Goal: Task Accomplishment & Management: Manage account settings

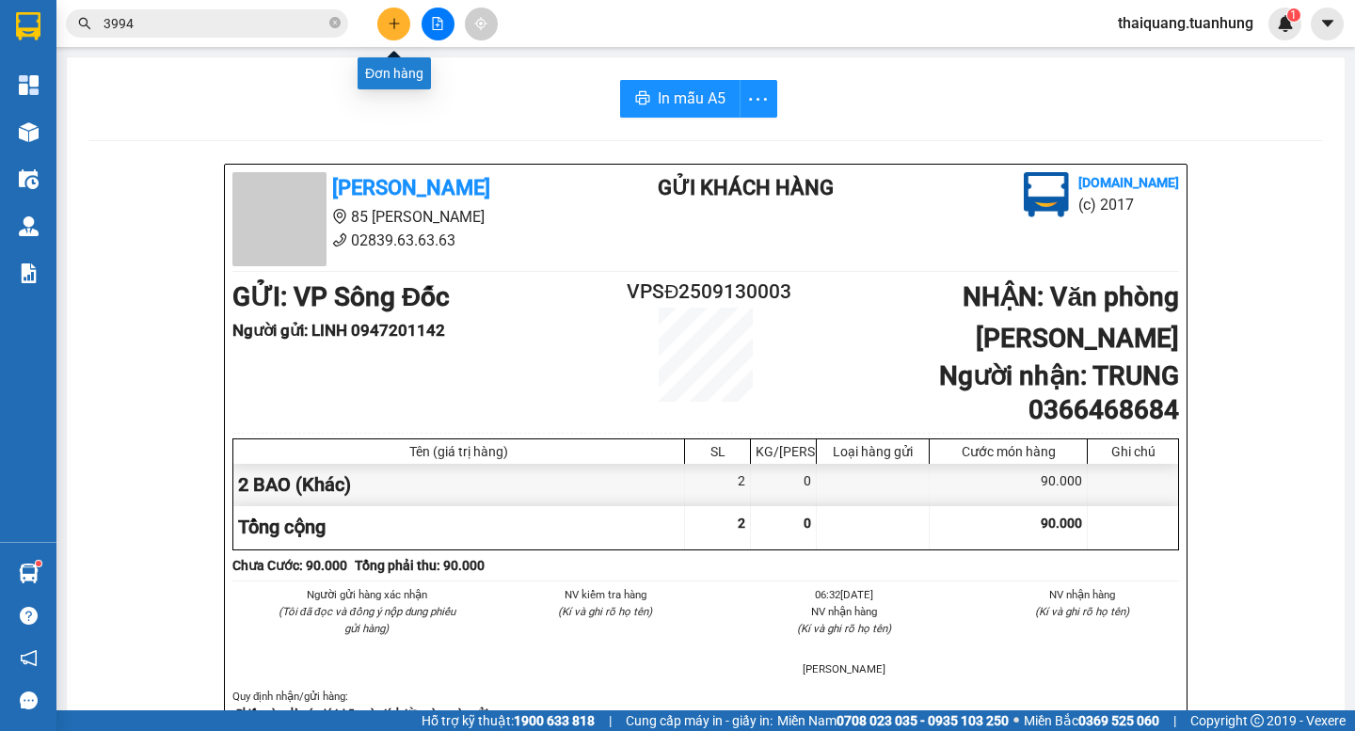
click at [388, 24] on icon "plus" at bounding box center [394, 23] width 13 height 13
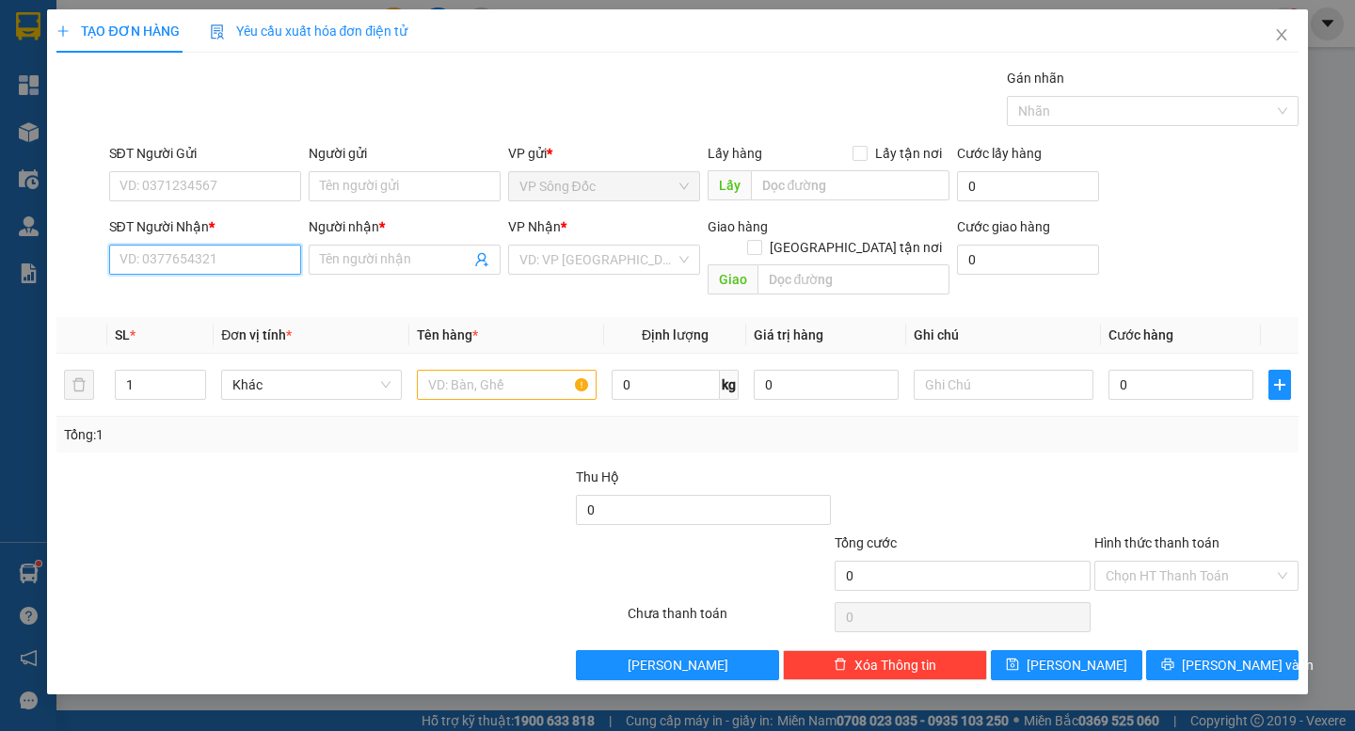
click at [216, 257] on input "SĐT Người Nhận *" at bounding box center [205, 260] width 192 height 30
type input "0908447908"
click at [236, 297] on div "0908447908 - CHÚ DANH" at bounding box center [204, 297] width 169 height 21
type input "CHÚ DANH"
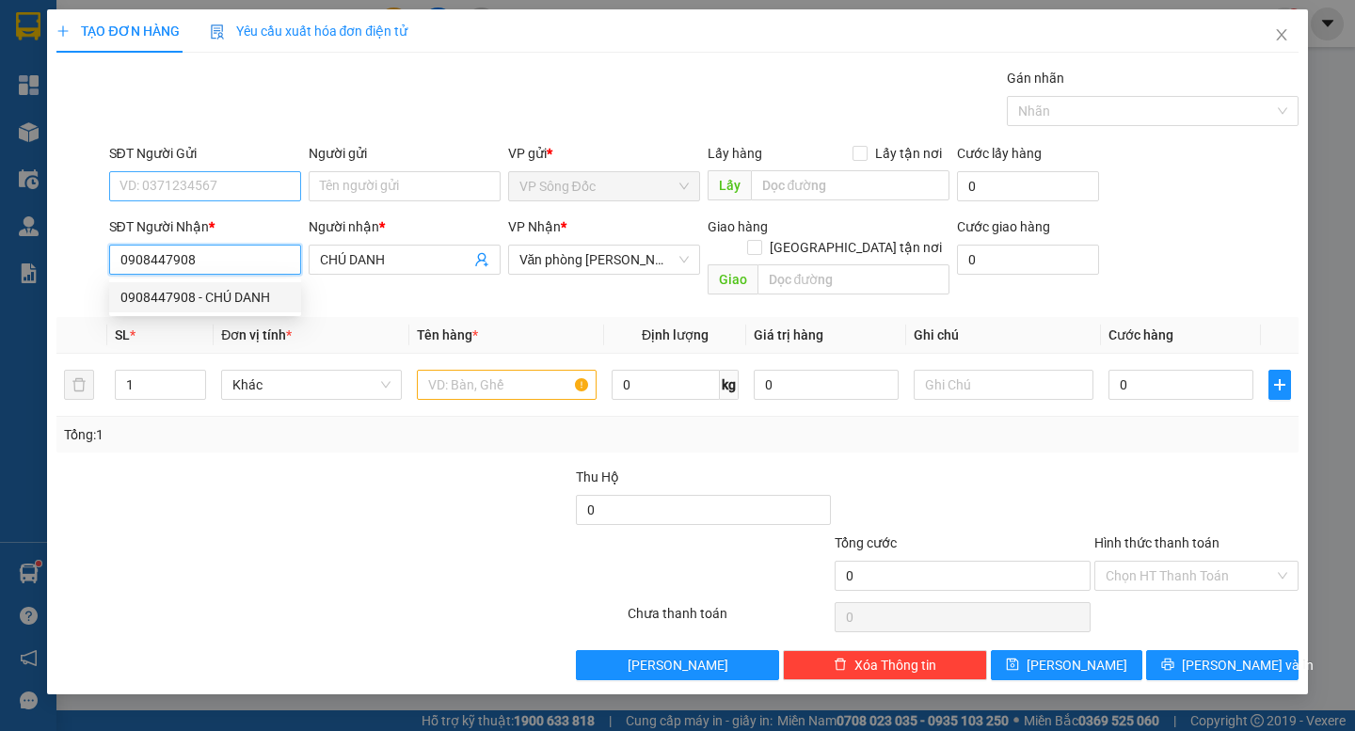
type input "0908447908"
click at [292, 182] on input "SĐT Người Gửi" at bounding box center [205, 186] width 192 height 30
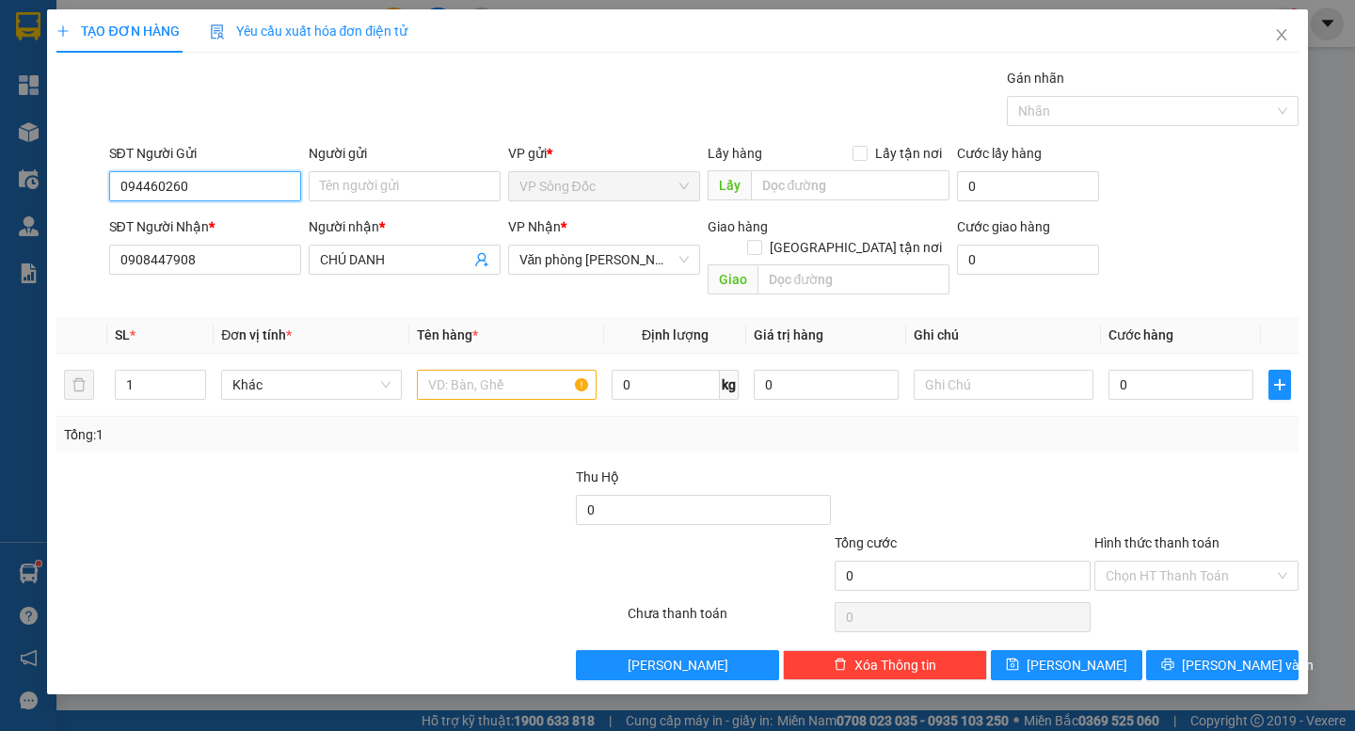
type input "0944602601"
click at [228, 226] on div "0944602601 - A HẢI" at bounding box center [204, 224] width 169 height 21
type input "A HẢI"
type input "0944602601"
click at [505, 375] on input "text" at bounding box center [507, 385] width 180 height 30
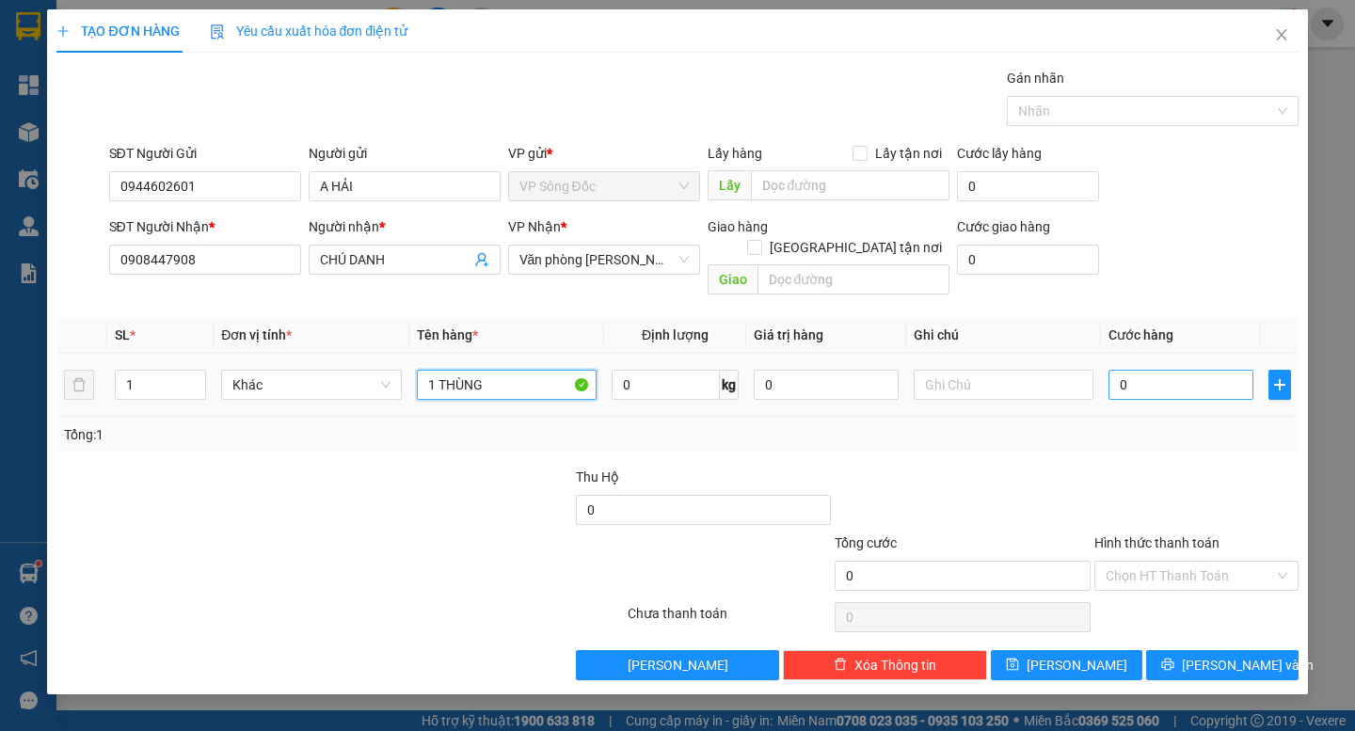
type input "1 THÙNG"
click at [1202, 370] on input "0" at bounding box center [1181, 385] width 145 height 30
type input "3"
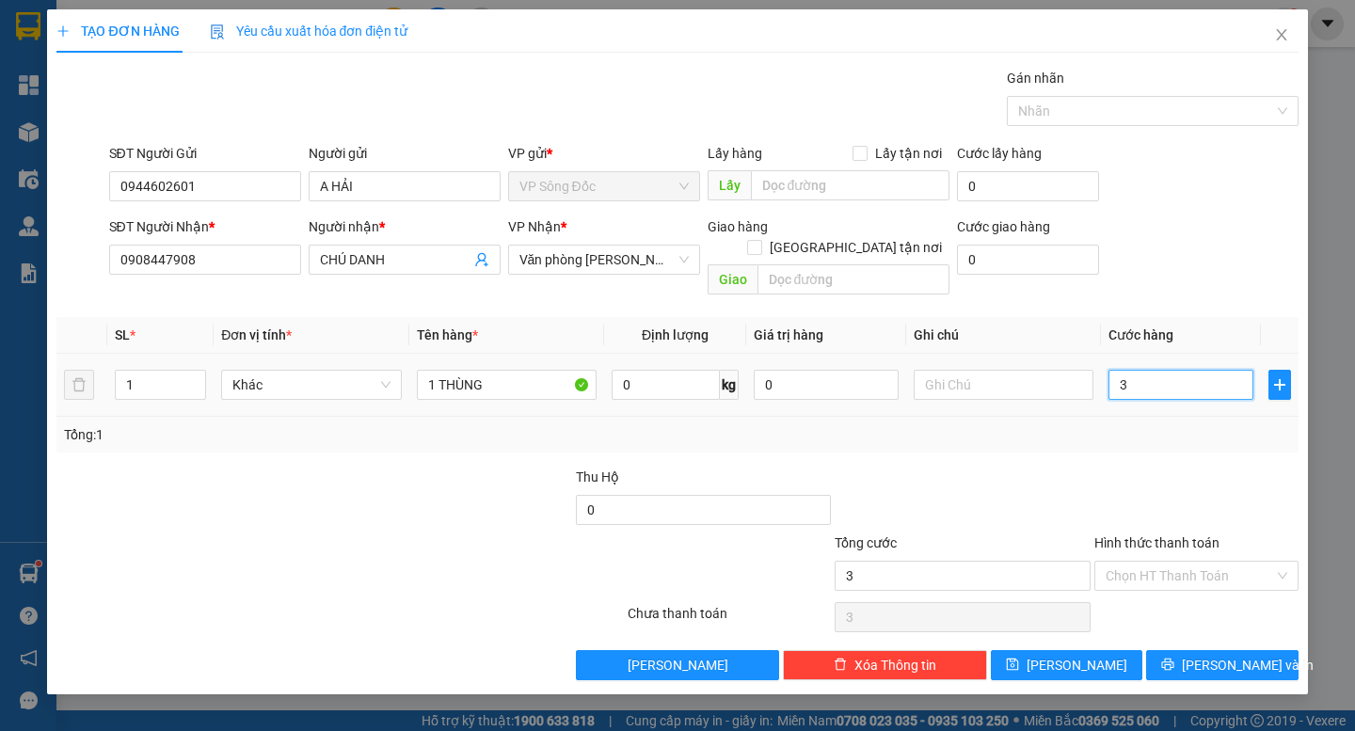
type input "30"
type input "300"
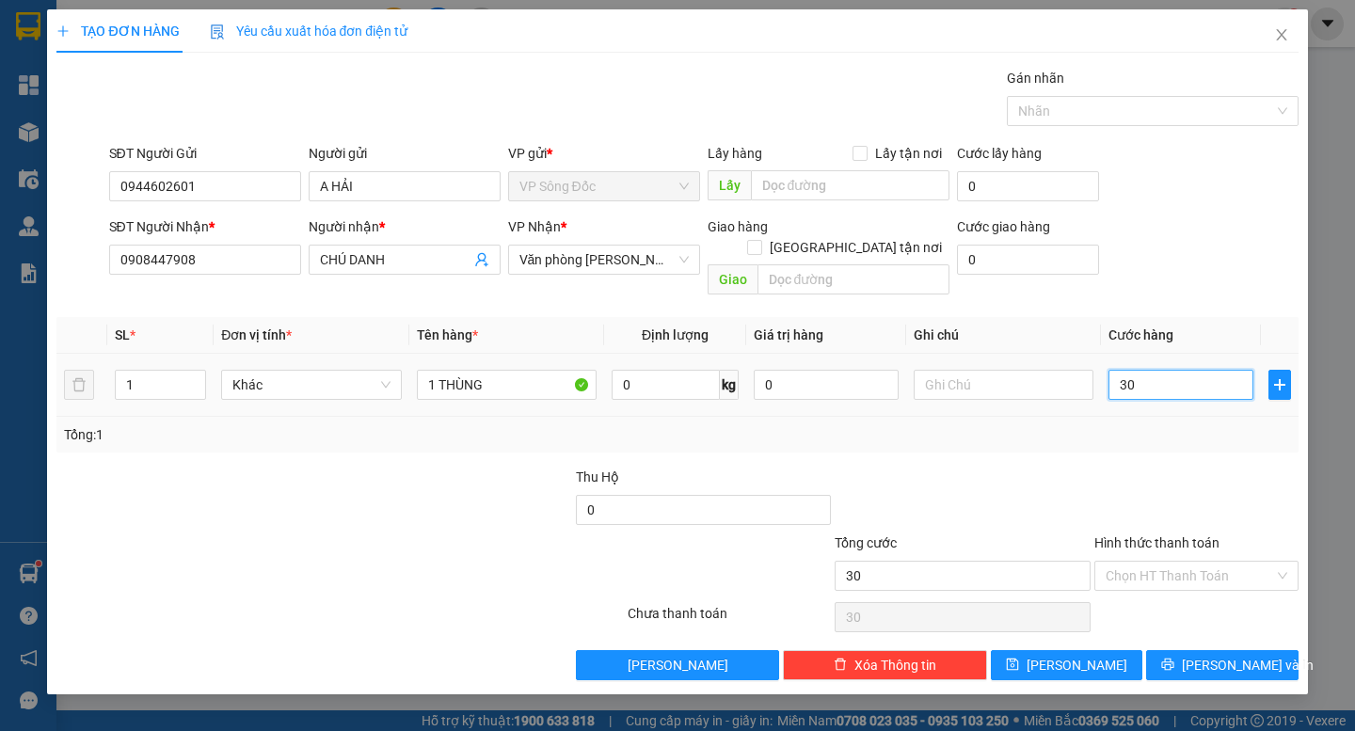
type input "300"
type input "3.000"
type input "30.000"
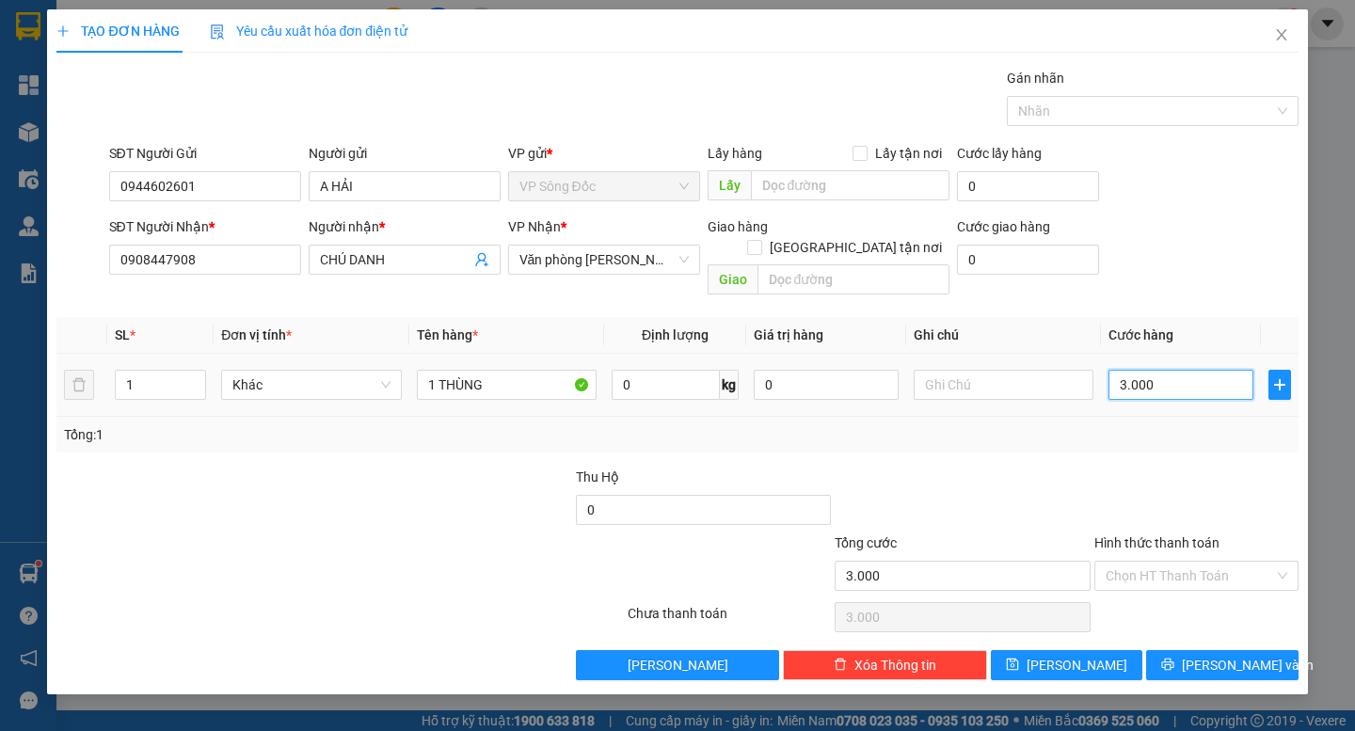
type input "30.000"
click at [1226, 655] on span "[PERSON_NAME] và In" at bounding box center [1248, 665] width 132 height 21
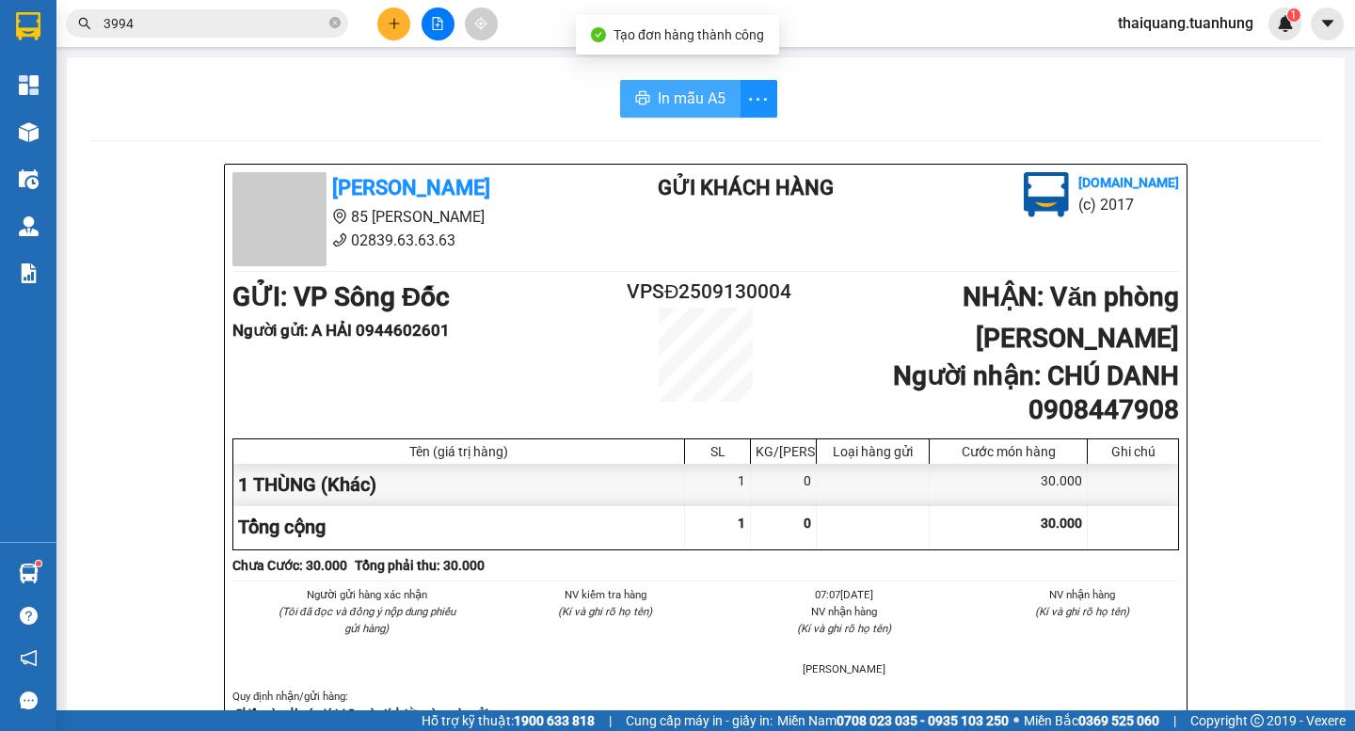
click at [684, 96] on span "In mẫu A5" at bounding box center [692, 99] width 68 height 24
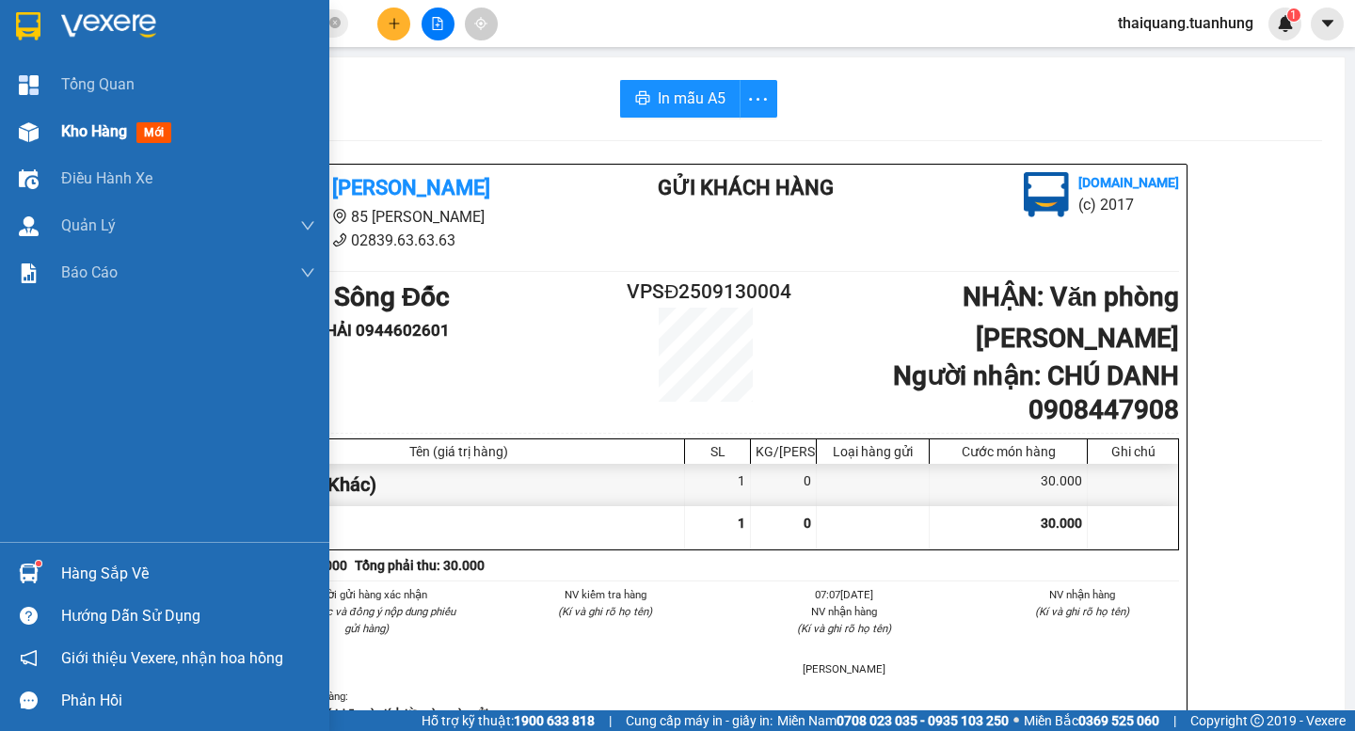
click at [86, 136] on span "Kho hàng" at bounding box center [94, 131] width 66 height 18
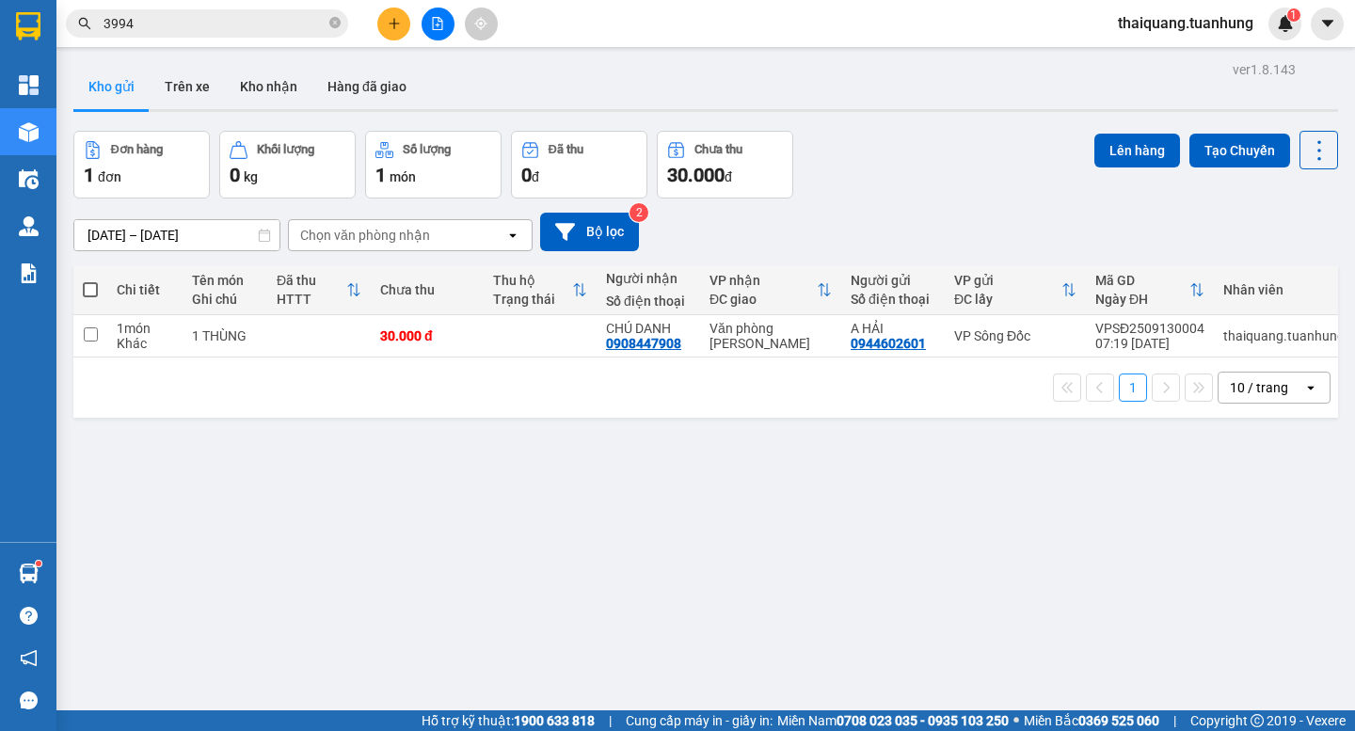
drag, startPoint x: 957, startPoint y: 160, endPoint x: 134, endPoint y: 52, distance: 830.7
click at [941, 157] on div "Đơn hàng 1 đơn Khối lượng 0 kg Số lượng 1 món Đã thu 0 đ Chưa thu 30.000 đ Lên …" at bounding box center [705, 165] width 1265 height 68
click at [258, 88] on button "Kho nhận" at bounding box center [269, 86] width 88 height 45
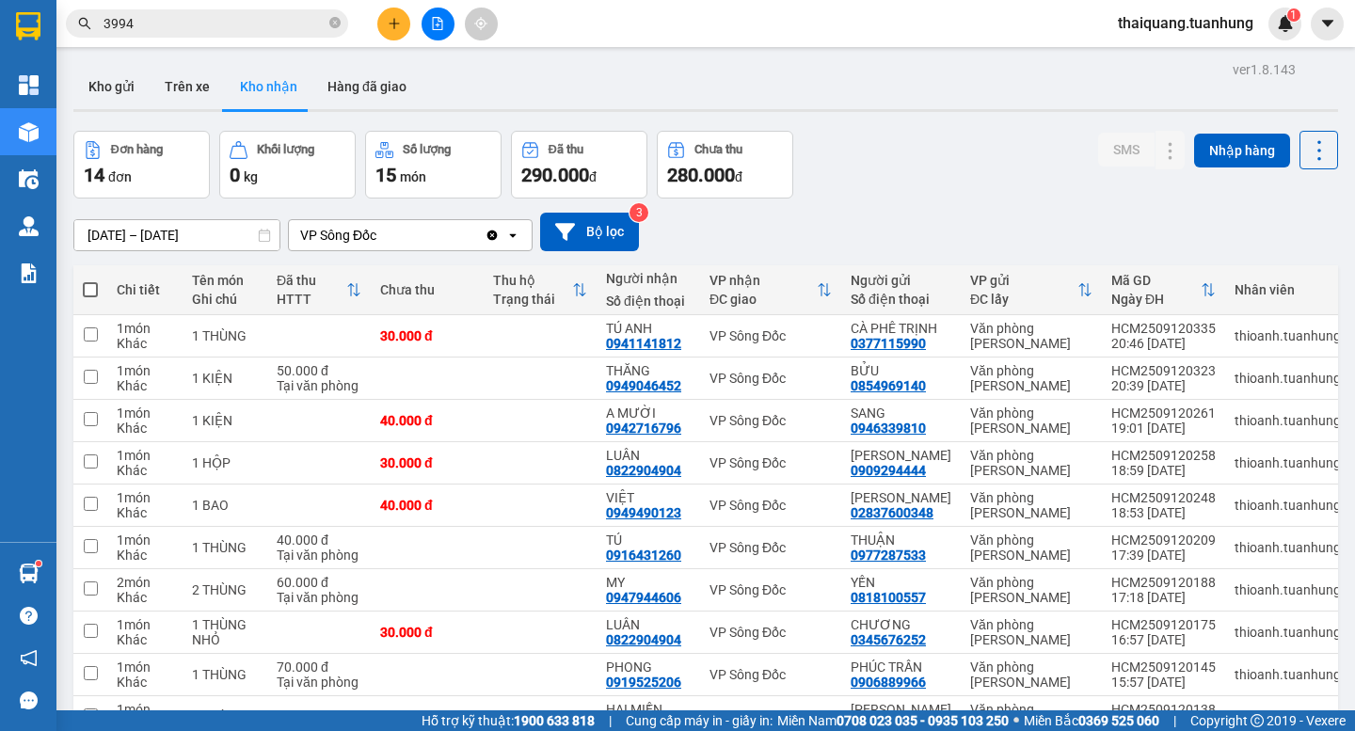
drag, startPoint x: 942, startPoint y: 172, endPoint x: 892, endPoint y: 352, distance: 186.6
click at [944, 171] on div "Đơn hàng 14 đơn Khối lượng 0 kg Số lượng 15 món Đã thu 290.000 đ Chưa thu 280.0…" at bounding box center [705, 165] width 1265 height 68
click at [908, 150] on div "Đơn hàng 14 đơn Khối lượng 0 kg Số lượng 15 món Đã thu 290.000 đ Chưa thu 280.0…" at bounding box center [705, 165] width 1265 height 68
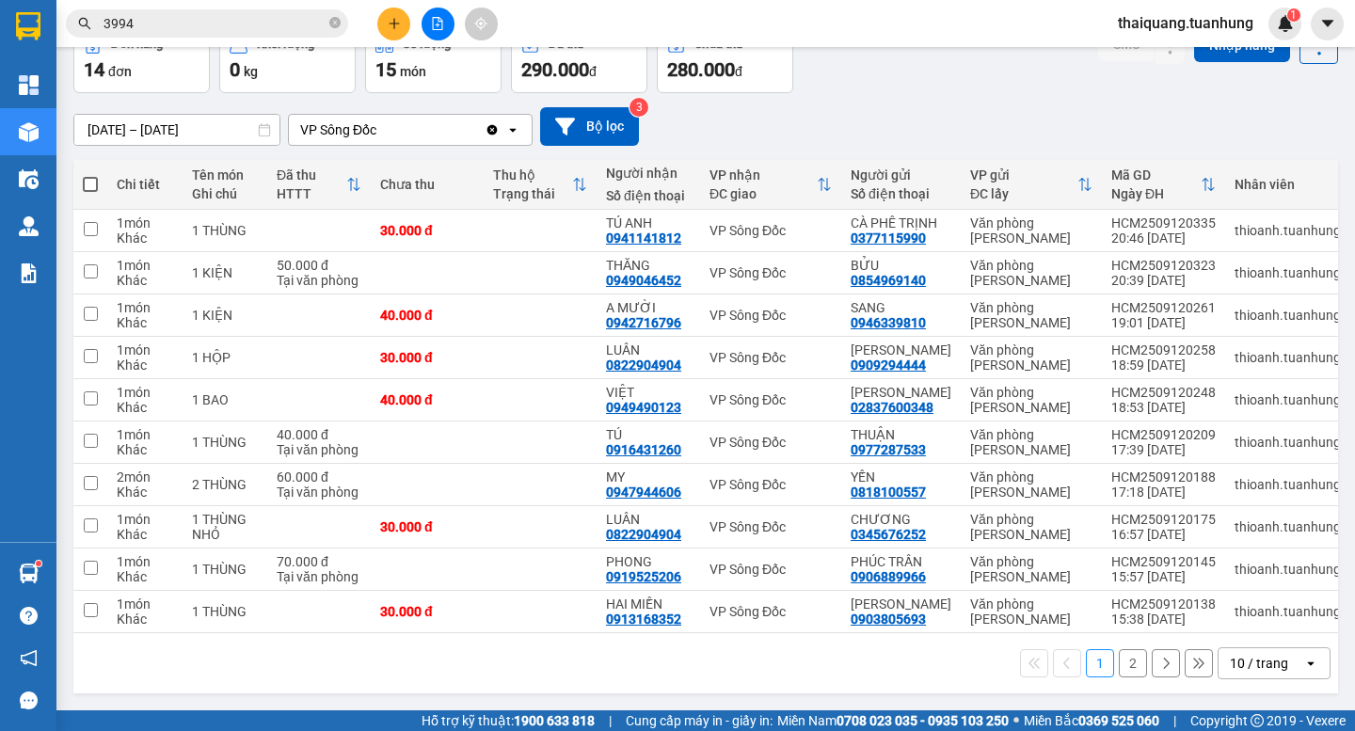
click at [1256, 668] on div "10 / trang" at bounding box center [1259, 663] width 58 height 19
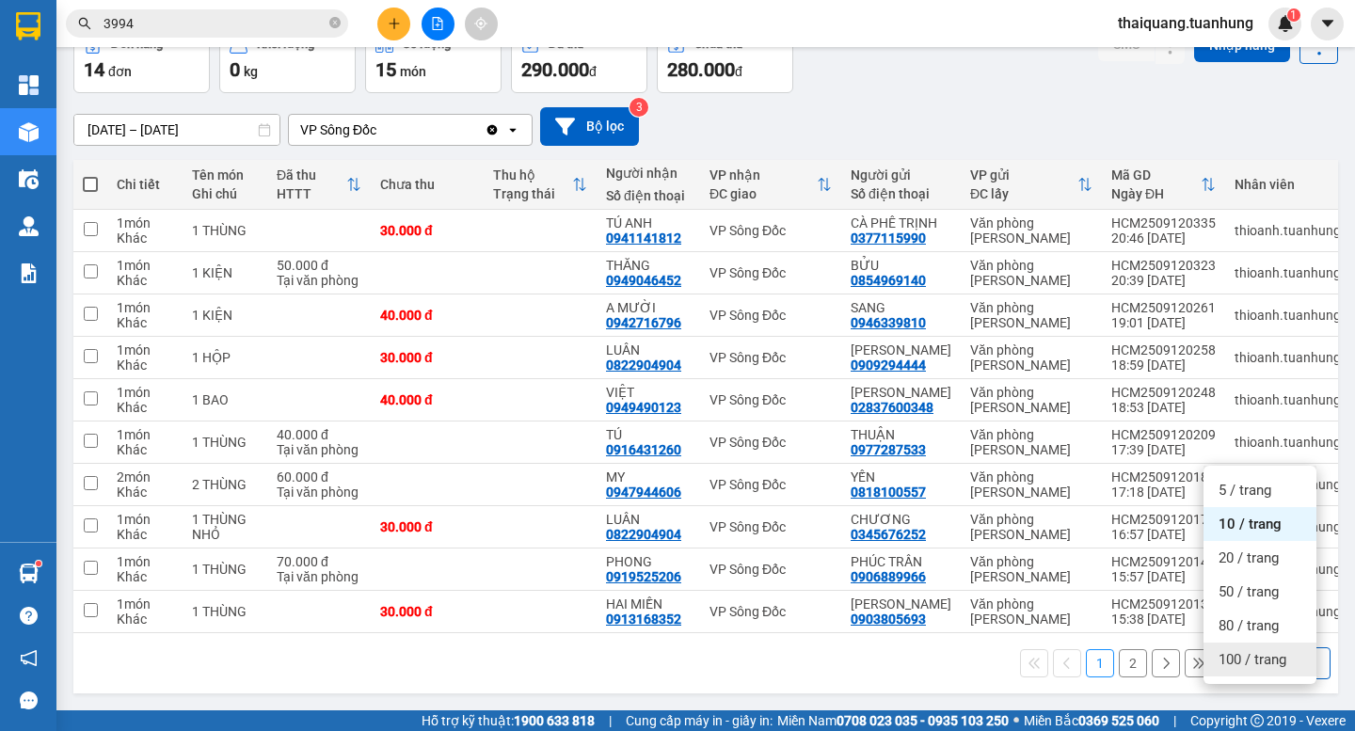
click at [1262, 650] on span "100 / trang" at bounding box center [1253, 659] width 68 height 19
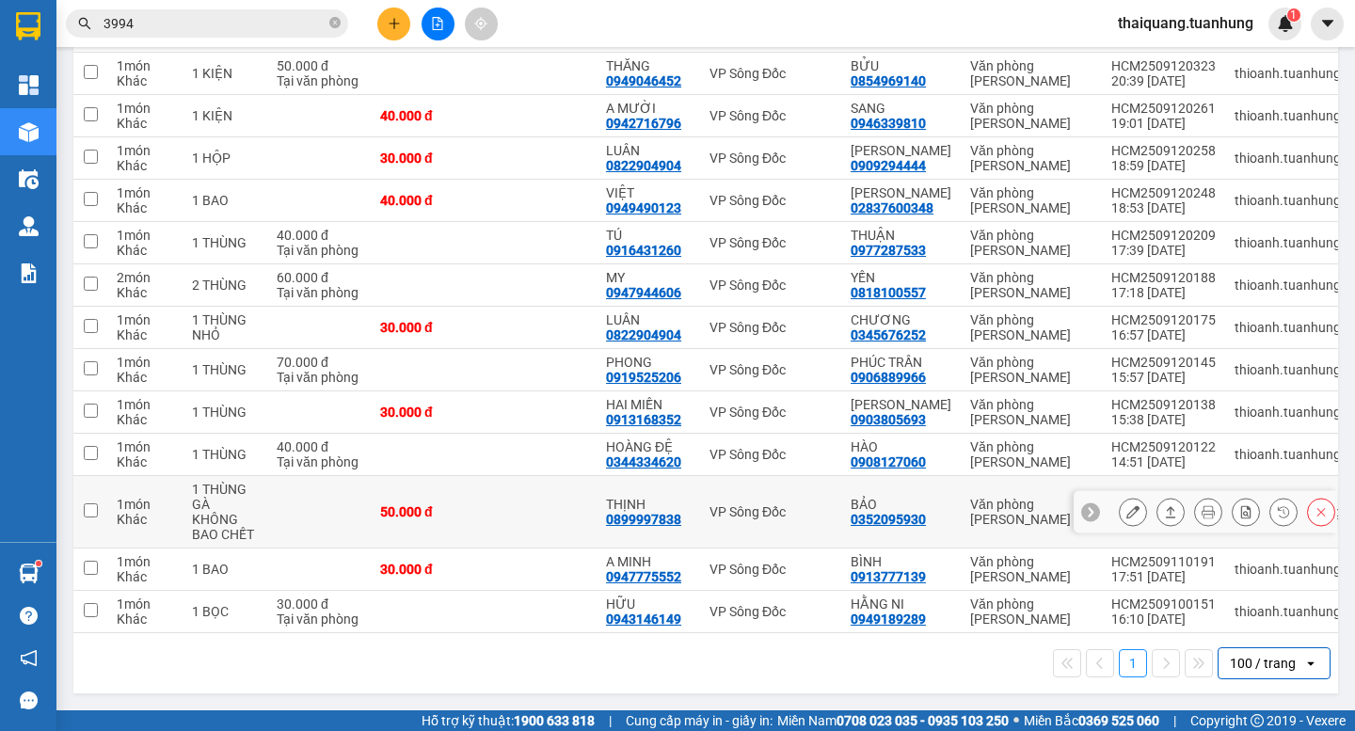
scroll to position [343, 0]
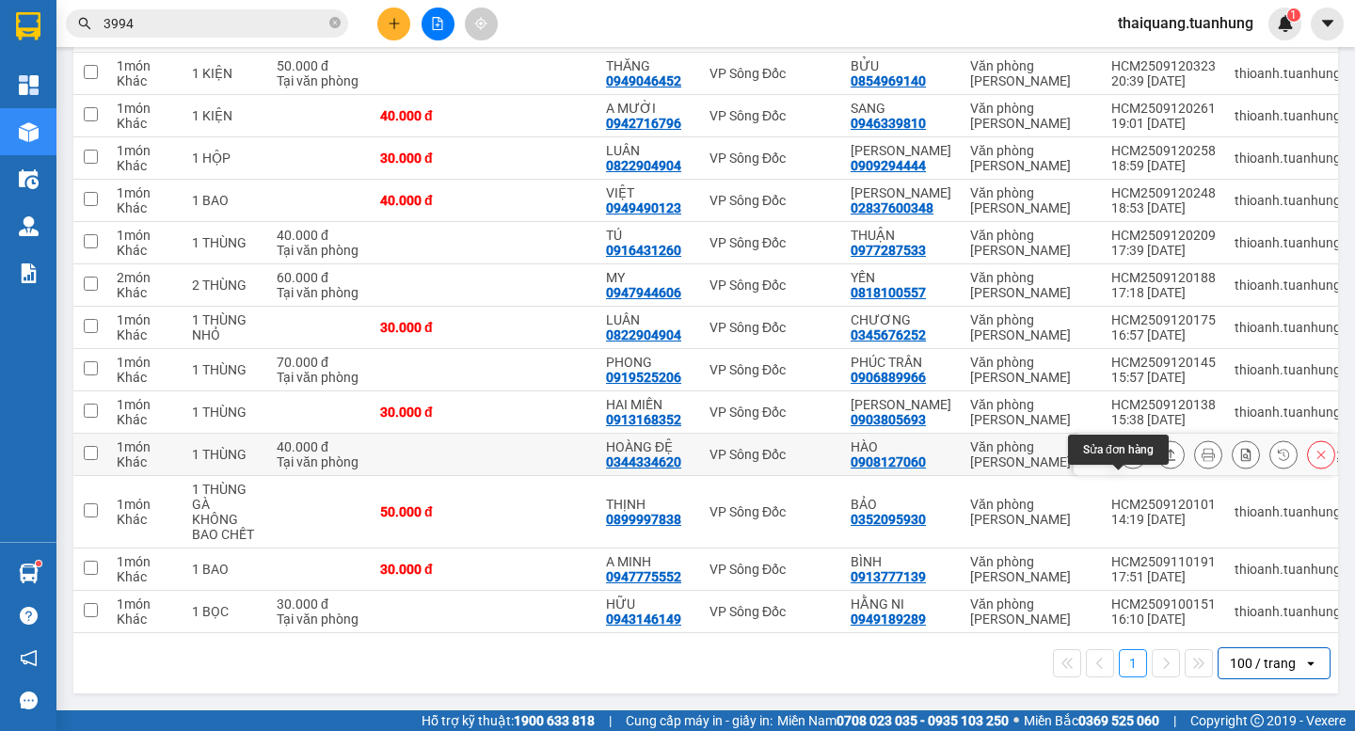
click at [1127, 453] on button at bounding box center [1133, 455] width 26 height 33
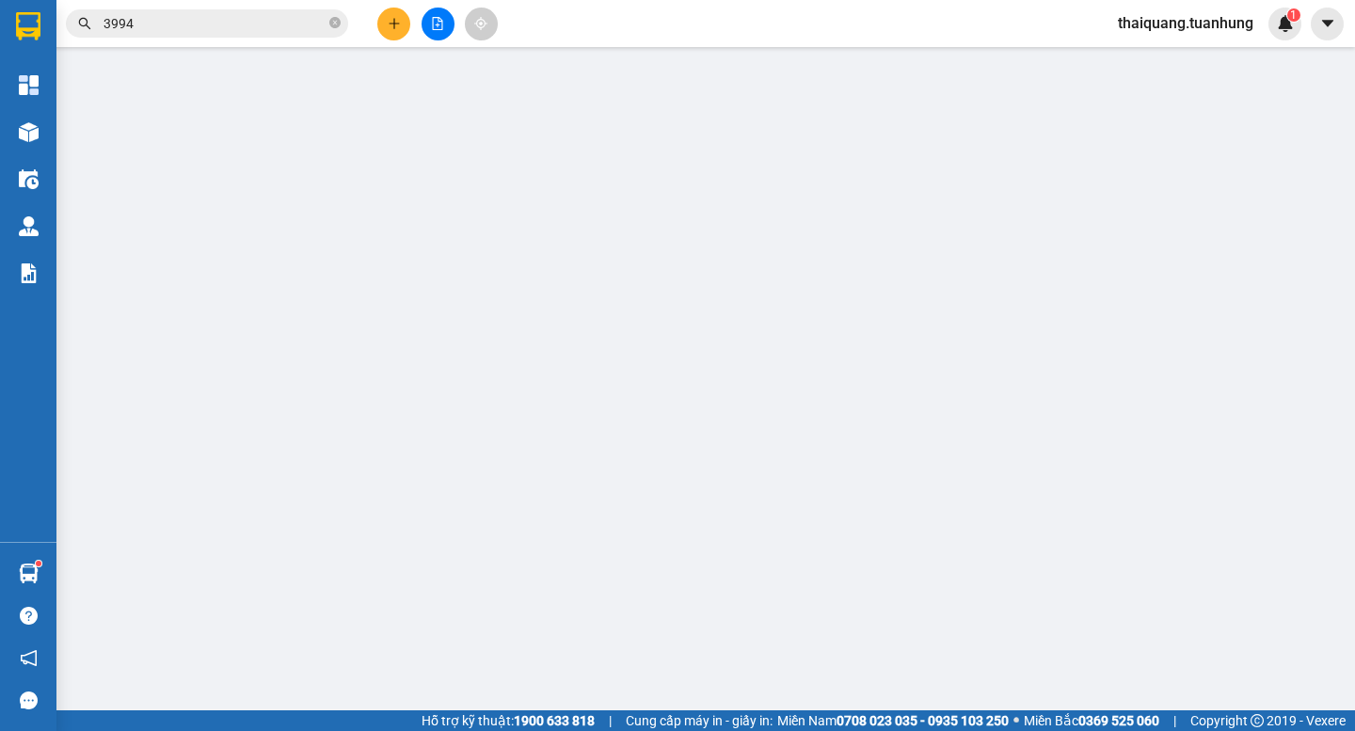
type input "0908127060"
type input "HÀO"
type input "0344334620"
type input "HOÀNG ĐỆ"
type input "40.000"
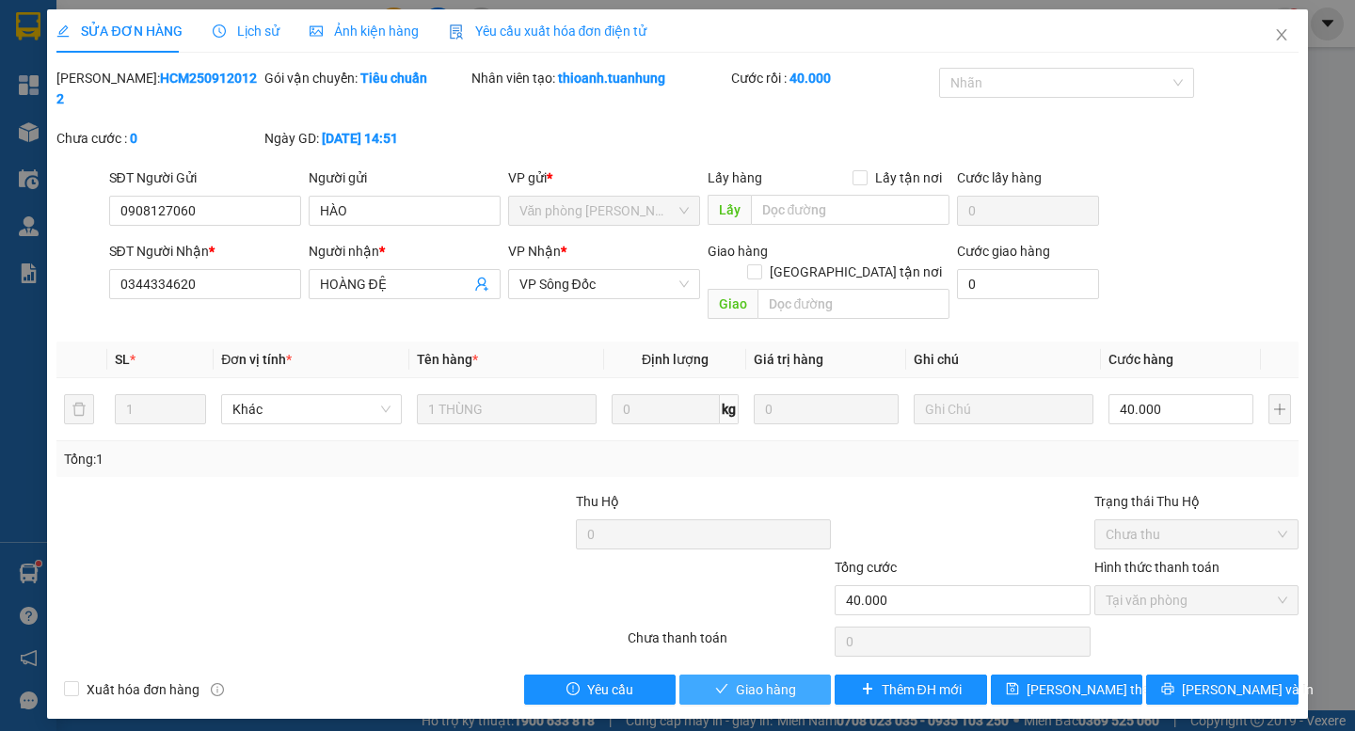
click at [762, 680] on span "Giao hàng" at bounding box center [766, 690] width 60 height 21
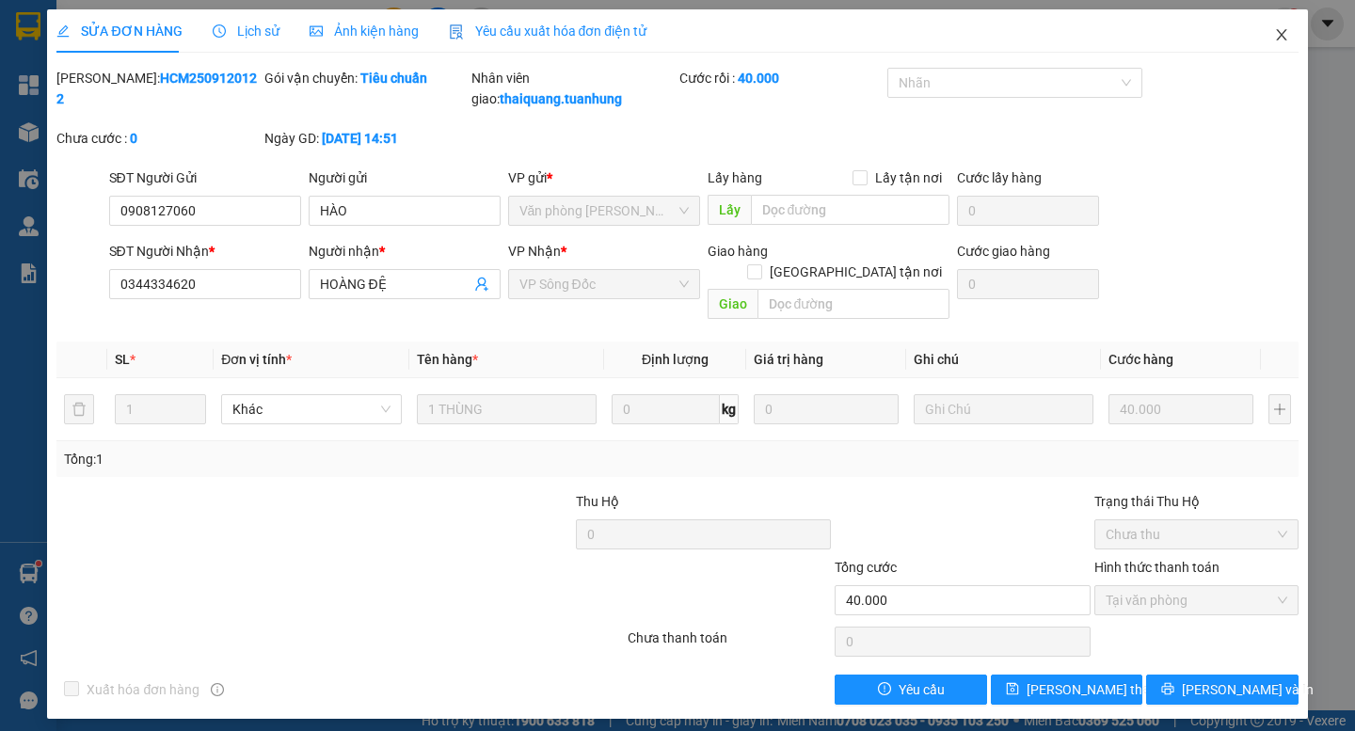
click at [1278, 37] on icon "close" at bounding box center [1281, 34] width 15 height 15
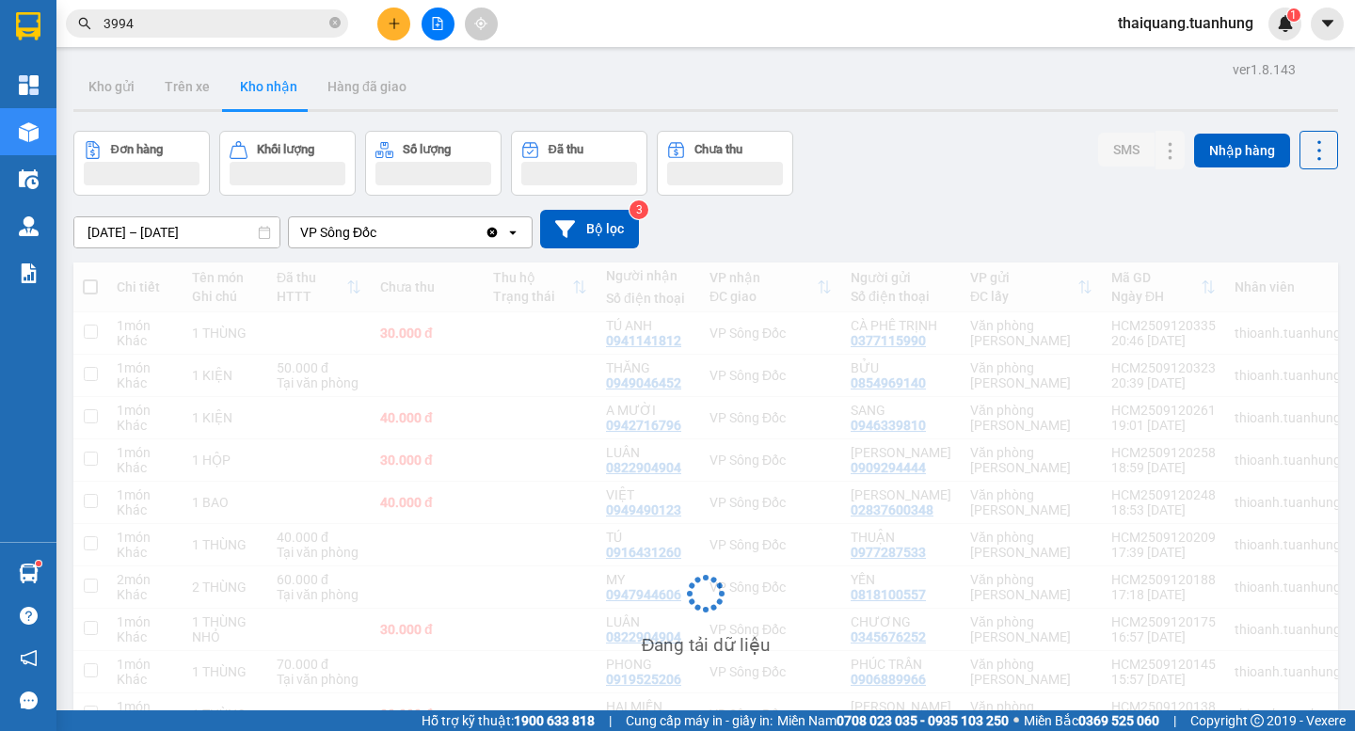
click at [947, 129] on div "ver 1.8.143 Kho gửi Trên xe Kho nhận Hàng đã giao Đơn hàng Khối lượng Số lượng …" at bounding box center [706, 508] width 1280 height 905
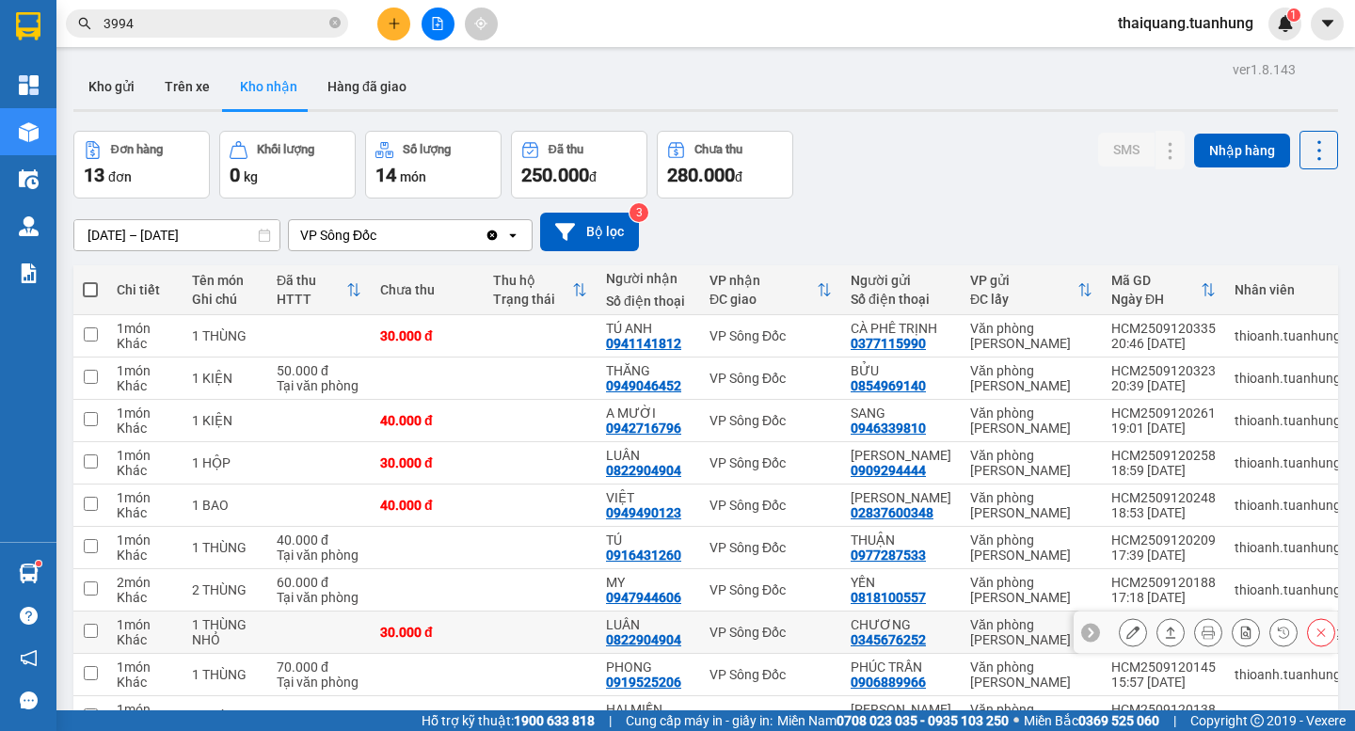
scroll to position [300, 0]
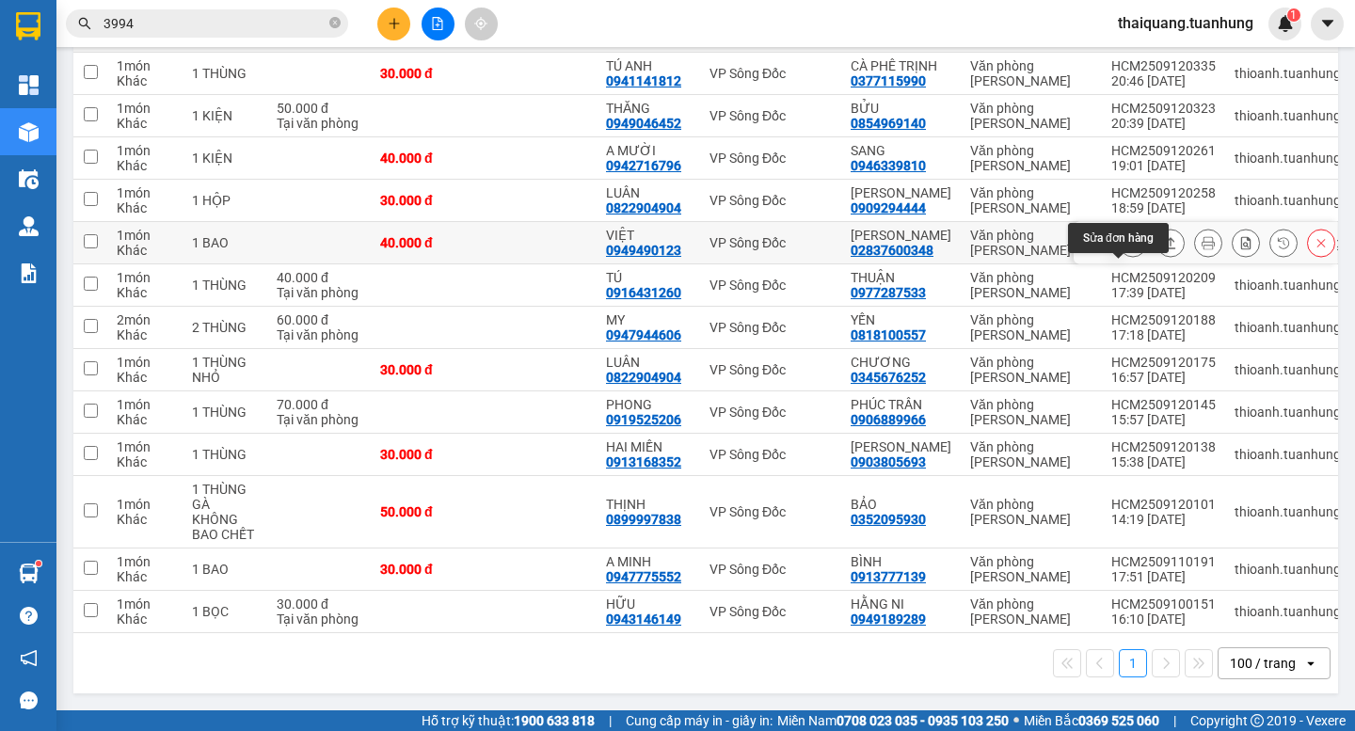
click at [1127, 236] on icon at bounding box center [1133, 242] width 13 height 13
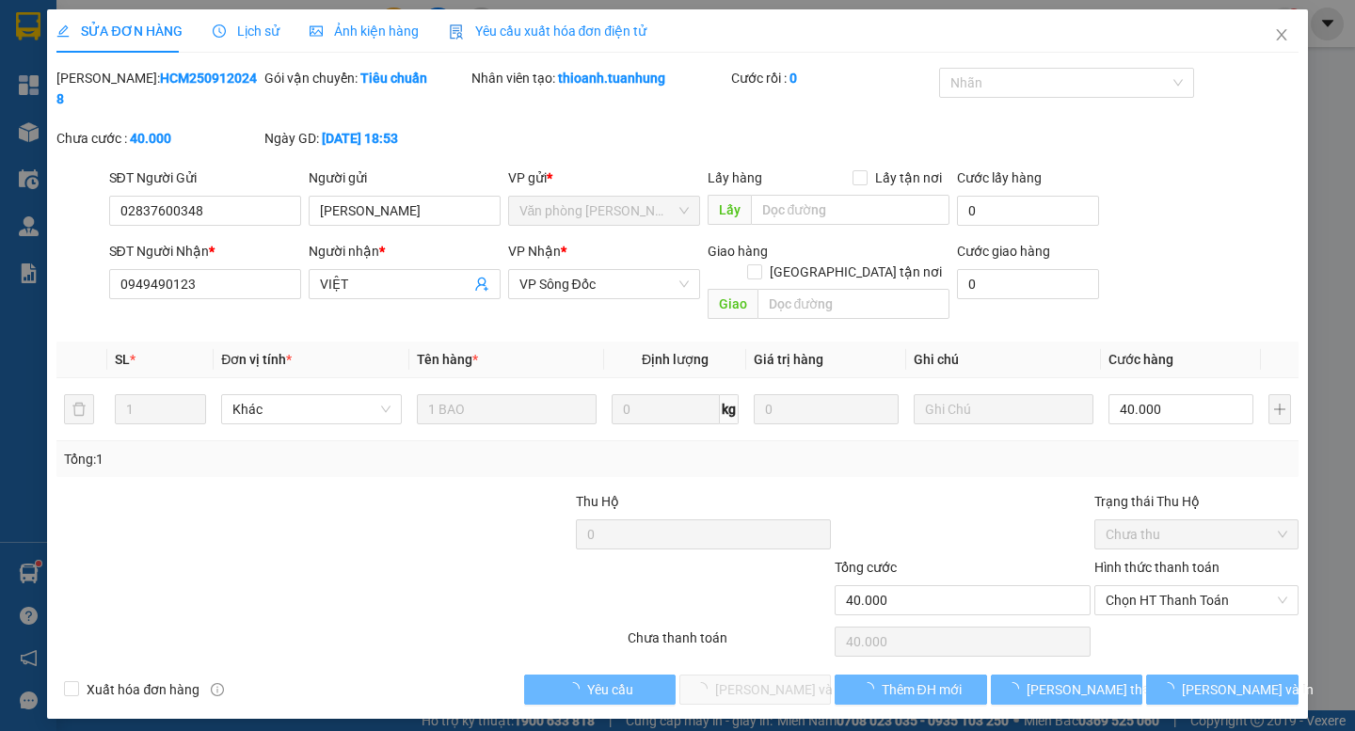
type input "02837600348"
type input "[PERSON_NAME]"
type input "0949490123"
type input "VIỆT"
type input "40.000"
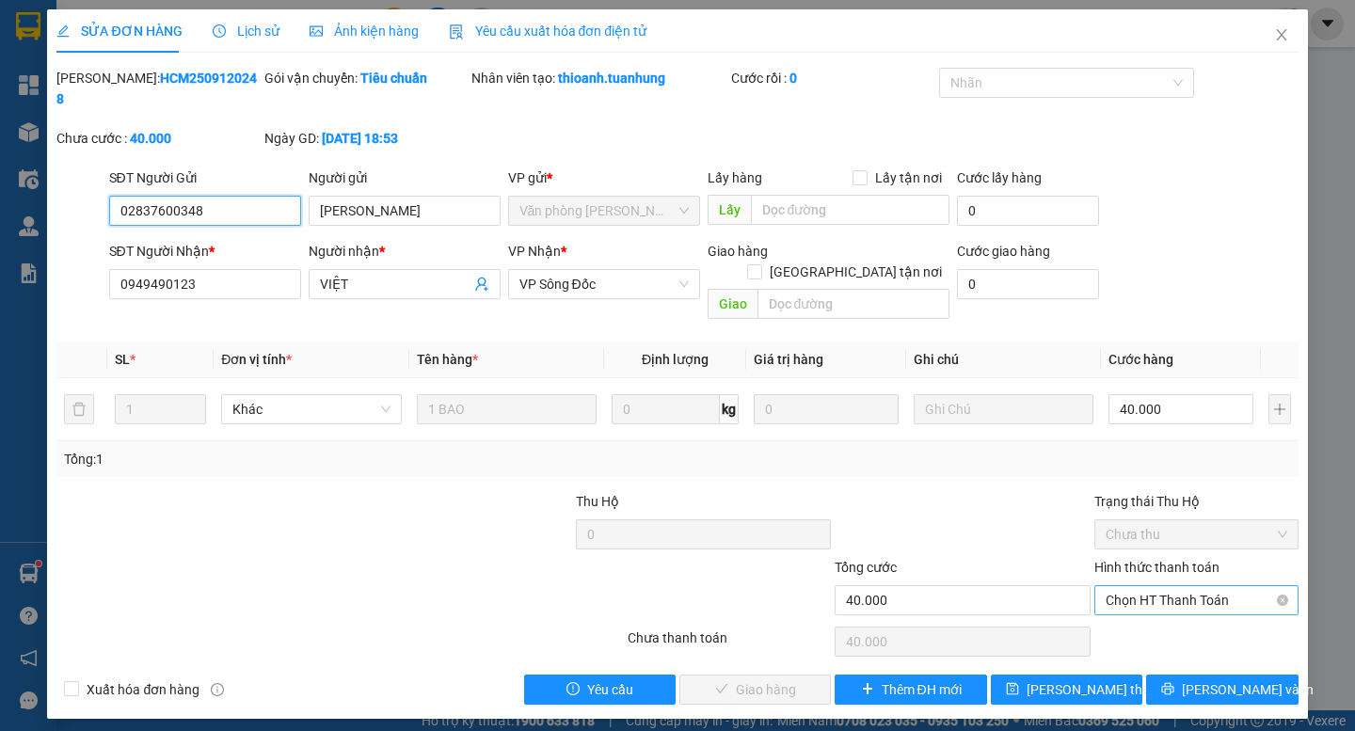
click at [1170, 586] on span "Chọn HT Thanh Toán" at bounding box center [1197, 600] width 182 height 28
click at [1153, 598] on div "Tại văn phòng" at bounding box center [1197, 596] width 182 height 21
type input "0"
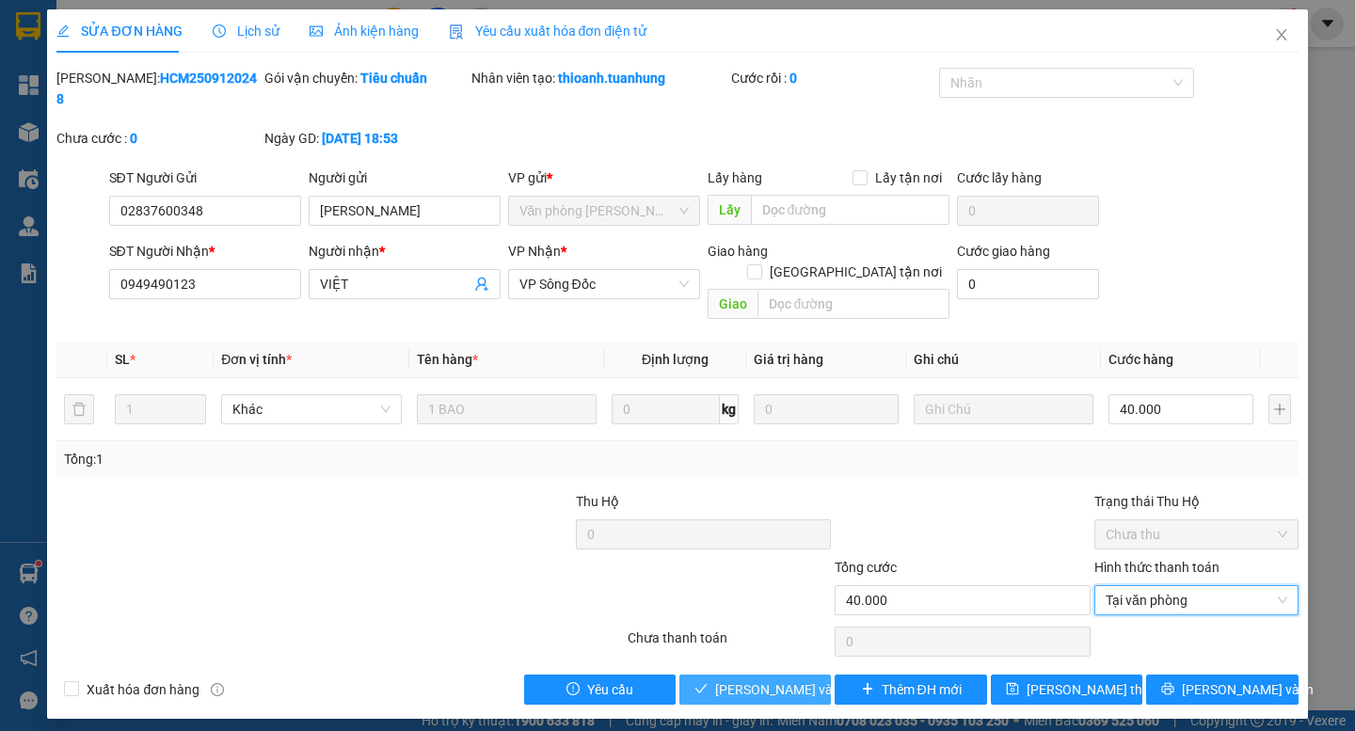
drag, startPoint x: 754, startPoint y: 642, endPoint x: 841, endPoint y: 571, distance: 111.7
click at [755, 680] on span "[PERSON_NAME] và Giao hàng" at bounding box center [805, 690] width 181 height 21
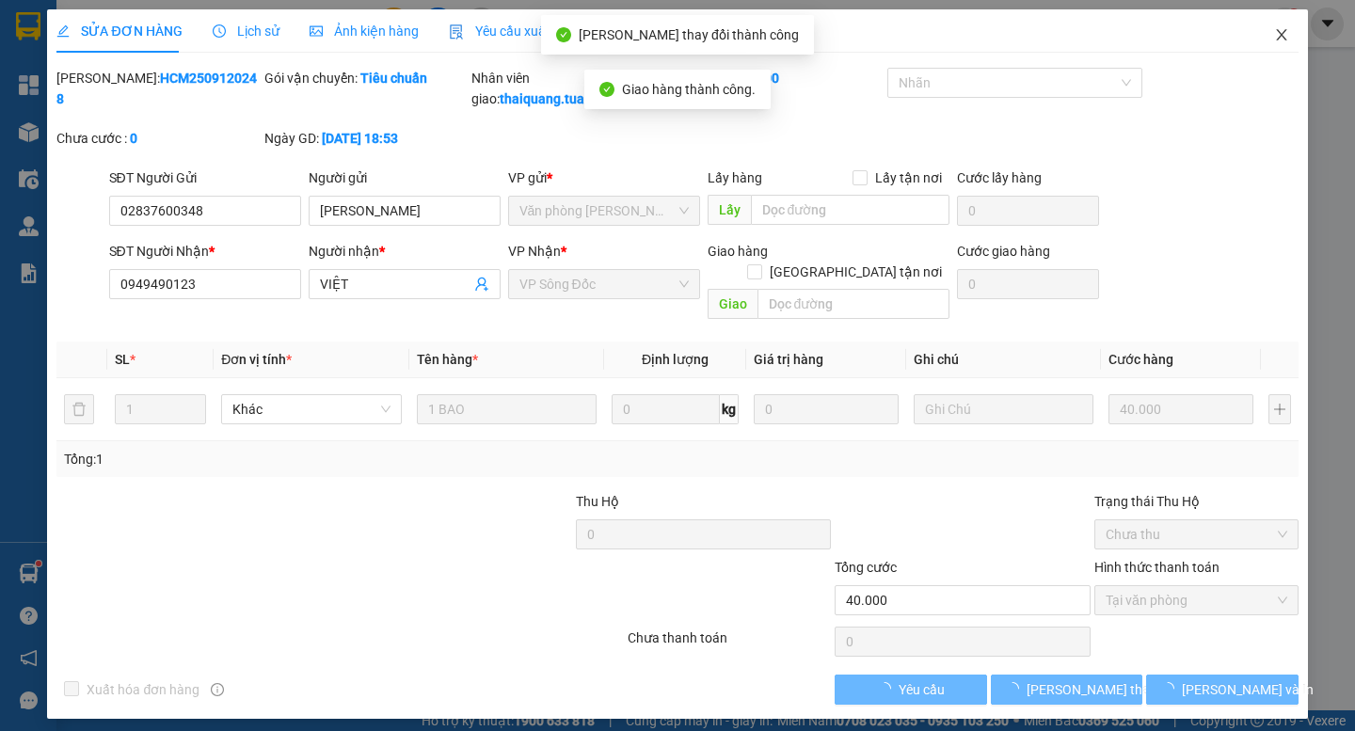
click at [1280, 35] on icon "close" at bounding box center [1281, 34] width 10 height 11
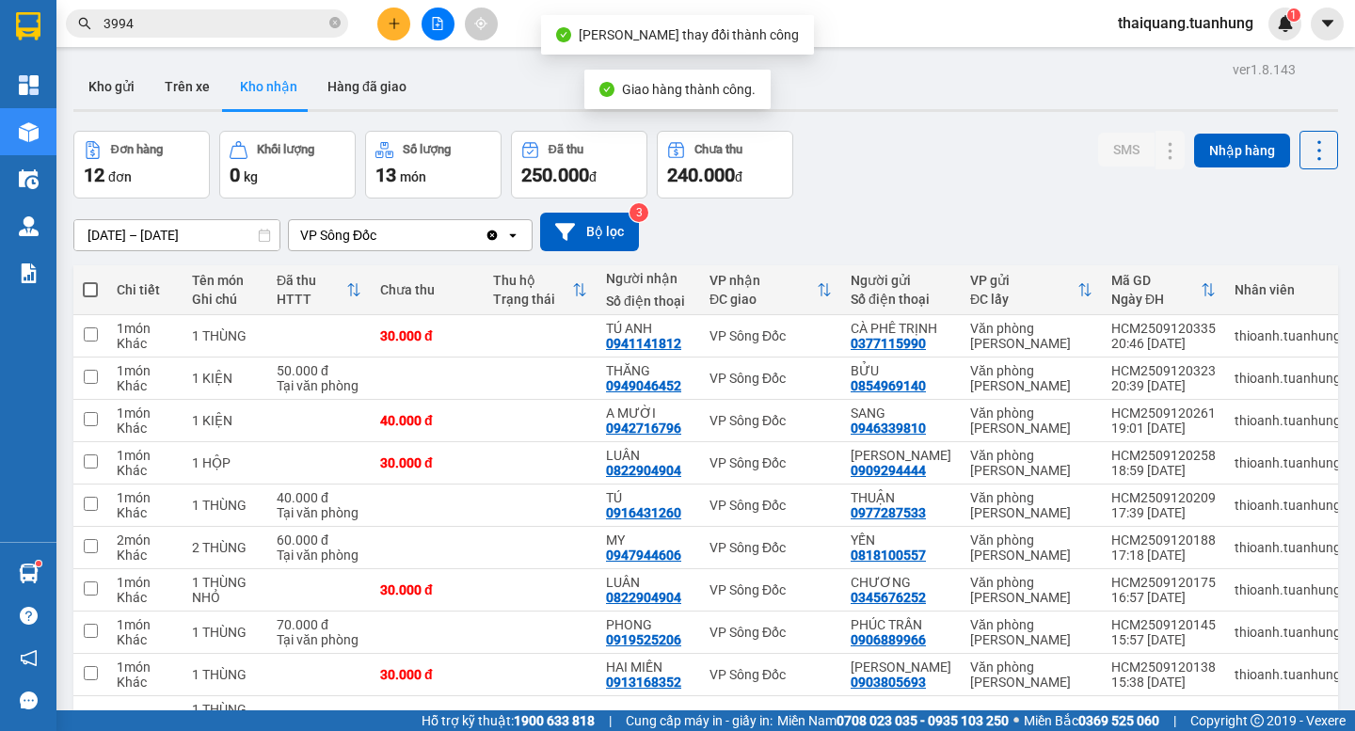
drag, startPoint x: 857, startPoint y: 144, endPoint x: 843, endPoint y: 185, distance: 43.8
click at [858, 144] on div "Đơn hàng 12 đơn Khối lượng 0 kg Số lượng 13 món Đã thu 250.000 đ Chưa thu 240.0…" at bounding box center [705, 165] width 1265 height 68
click at [922, 184] on div "Đơn hàng 12 đơn Khối lượng 0 kg Số lượng 13 món Đã thu 250.000 đ Chưa thu 240.0…" at bounding box center [705, 165] width 1265 height 68
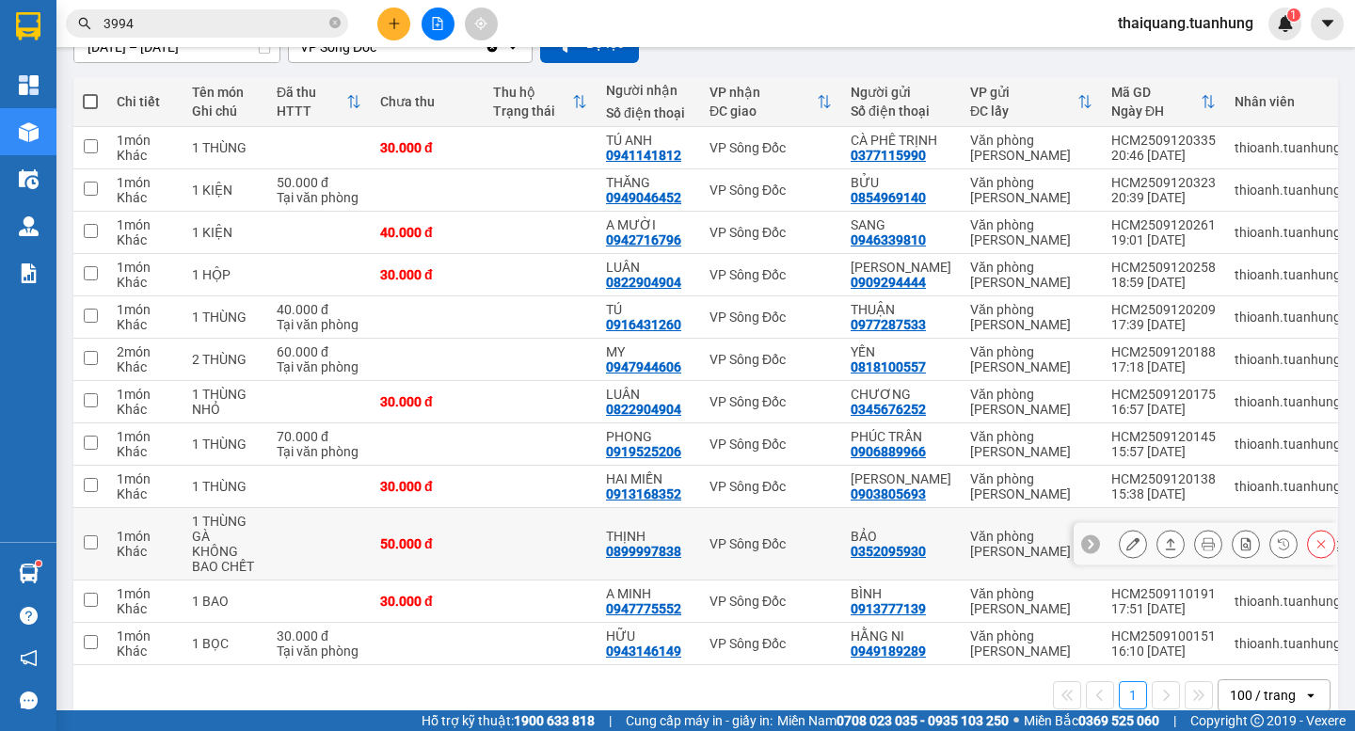
scroll to position [258, 0]
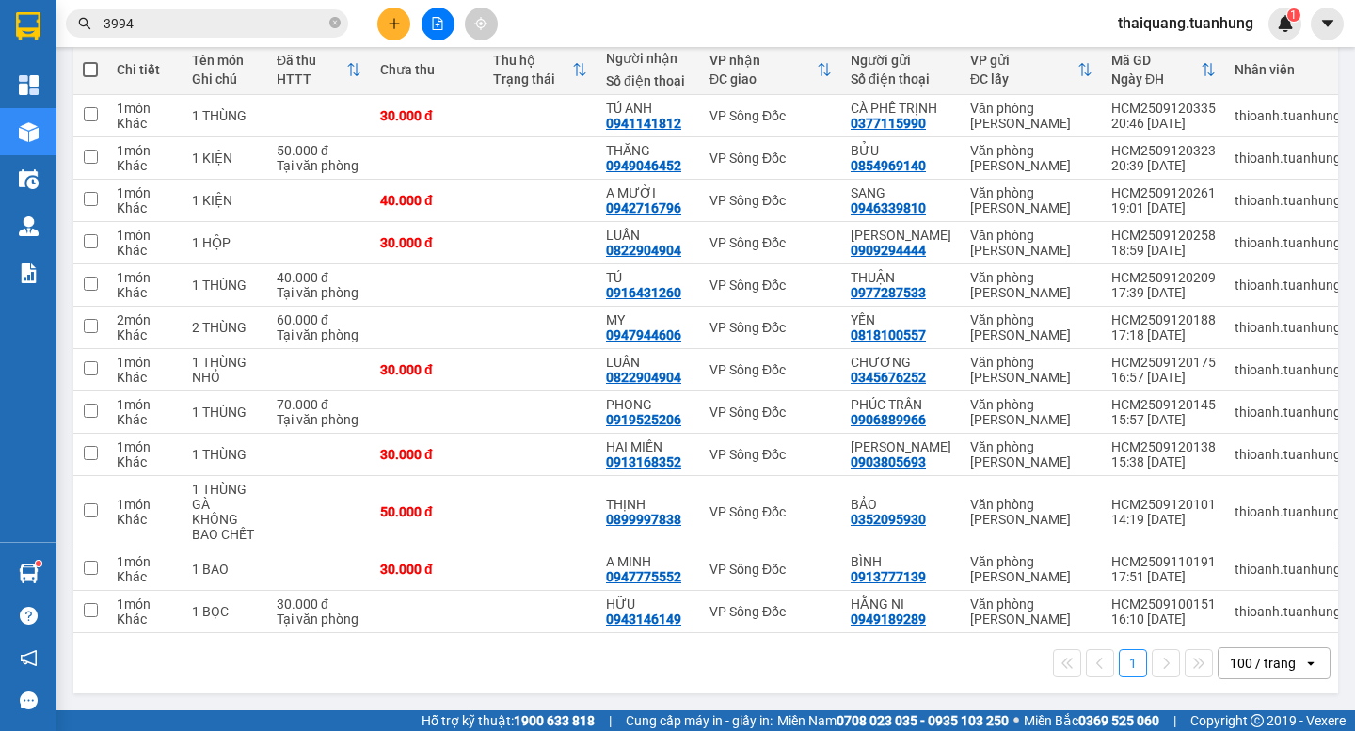
click at [725, 665] on div "1 100 / trang open" at bounding box center [706, 664] width 1250 height 32
click at [1127, 448] on icon at bounding box center [1133, 454] width 13 height 13
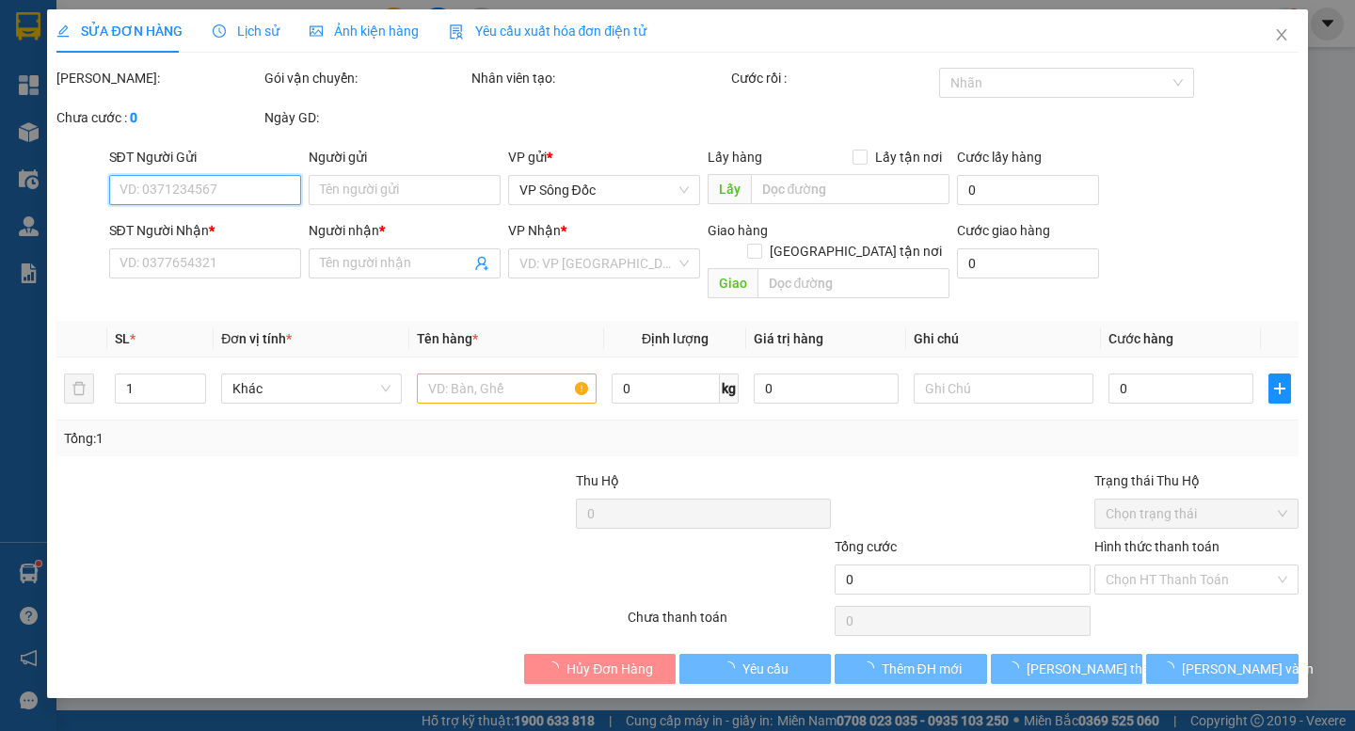
type input "0903805693"
type input "[PERSON_NAME]"
type input "0913168352"
type input "HAI MIỀN"
type input "30.000"
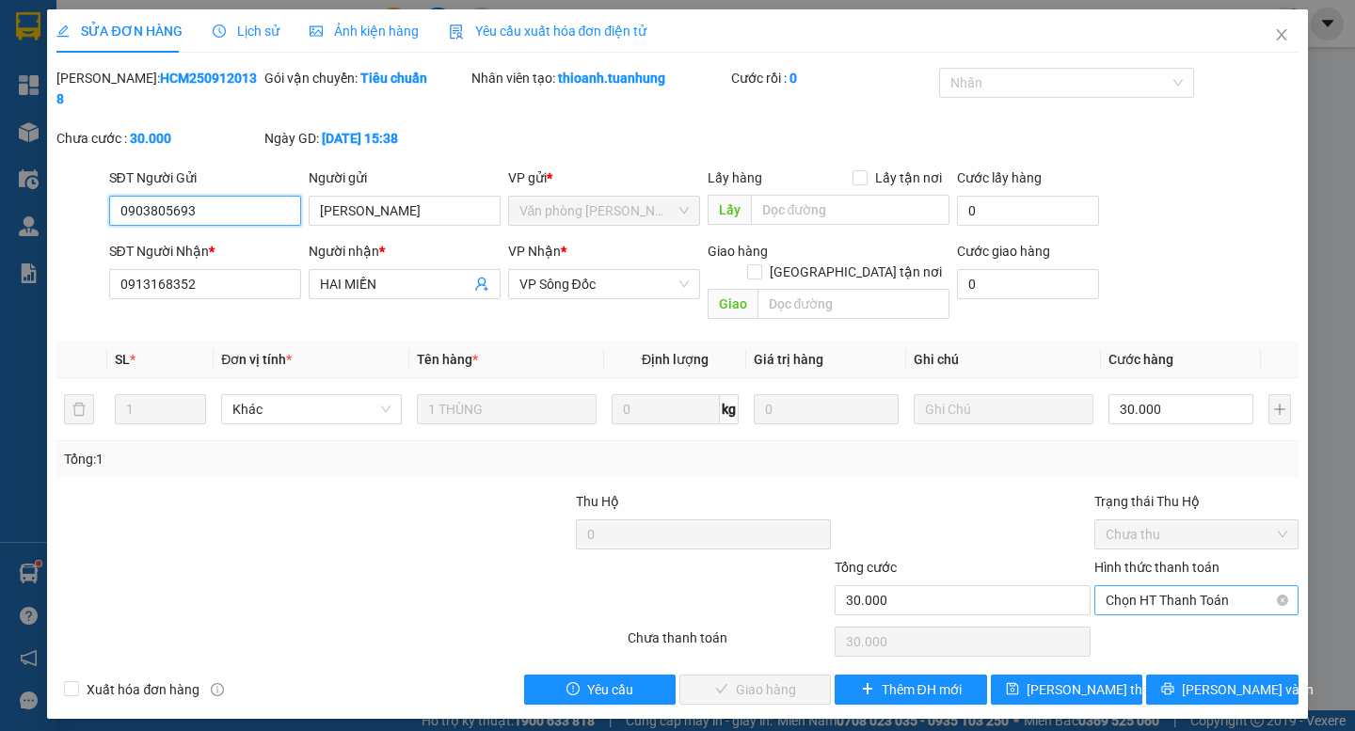
click at [1140, 586] on span "Chọn HT Thanh Toán" at bounding box center [1197, 600] width 182 height 28
click at [1138, 594] on div "Tại văn phòng" at bounding box center [1197, 596] width 182 height 21
type input "0"
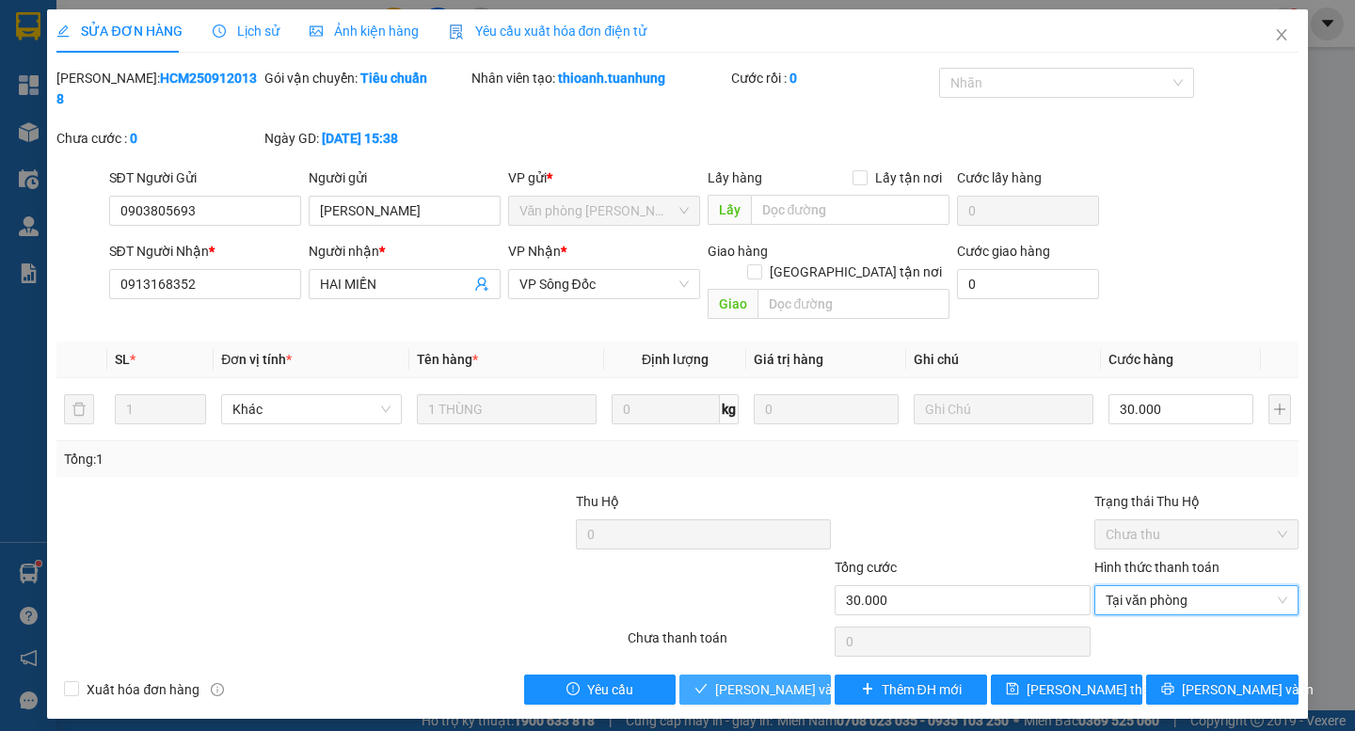
click at [750, 680] on span "[PERSON_NAME] và Giao hàng" at bounding box center [805, 690] width 181 height 21
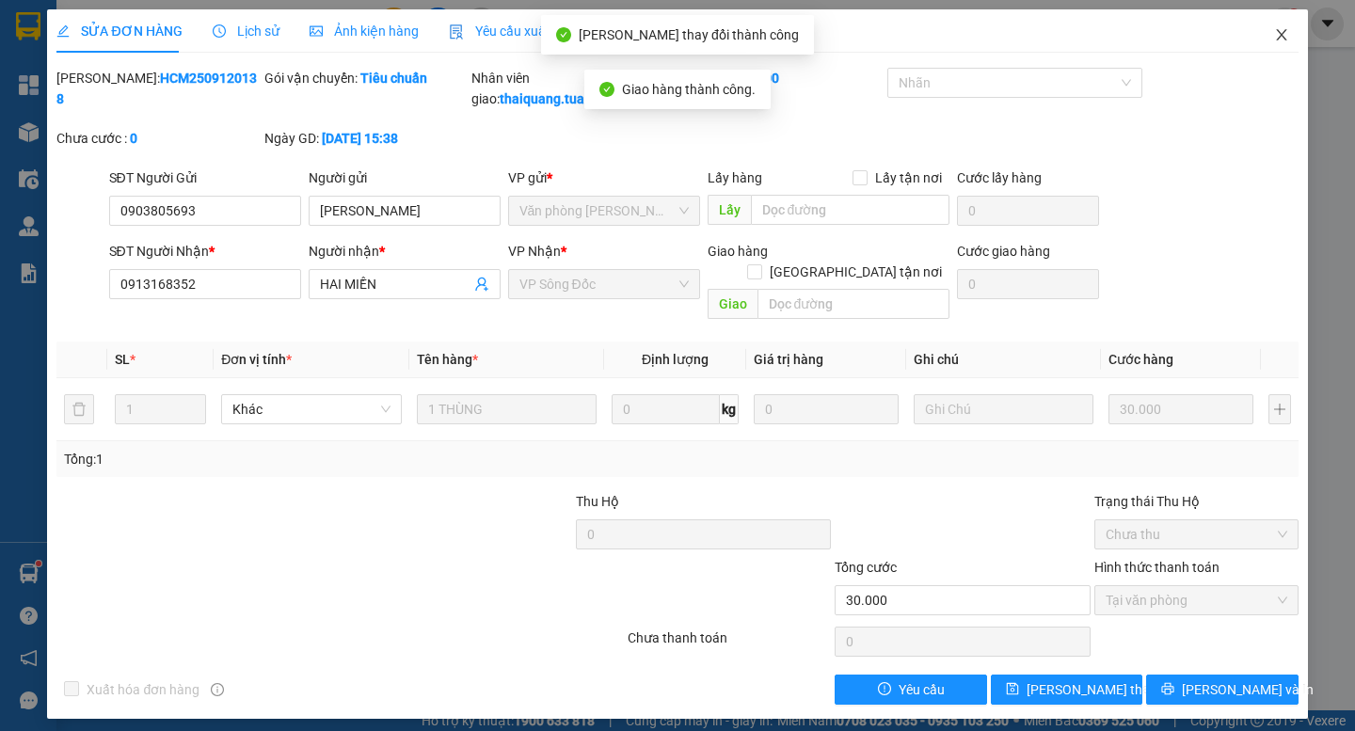
click at [1275, 35] on icon "close" at bounding box center [1281, 34] width 15 height 15
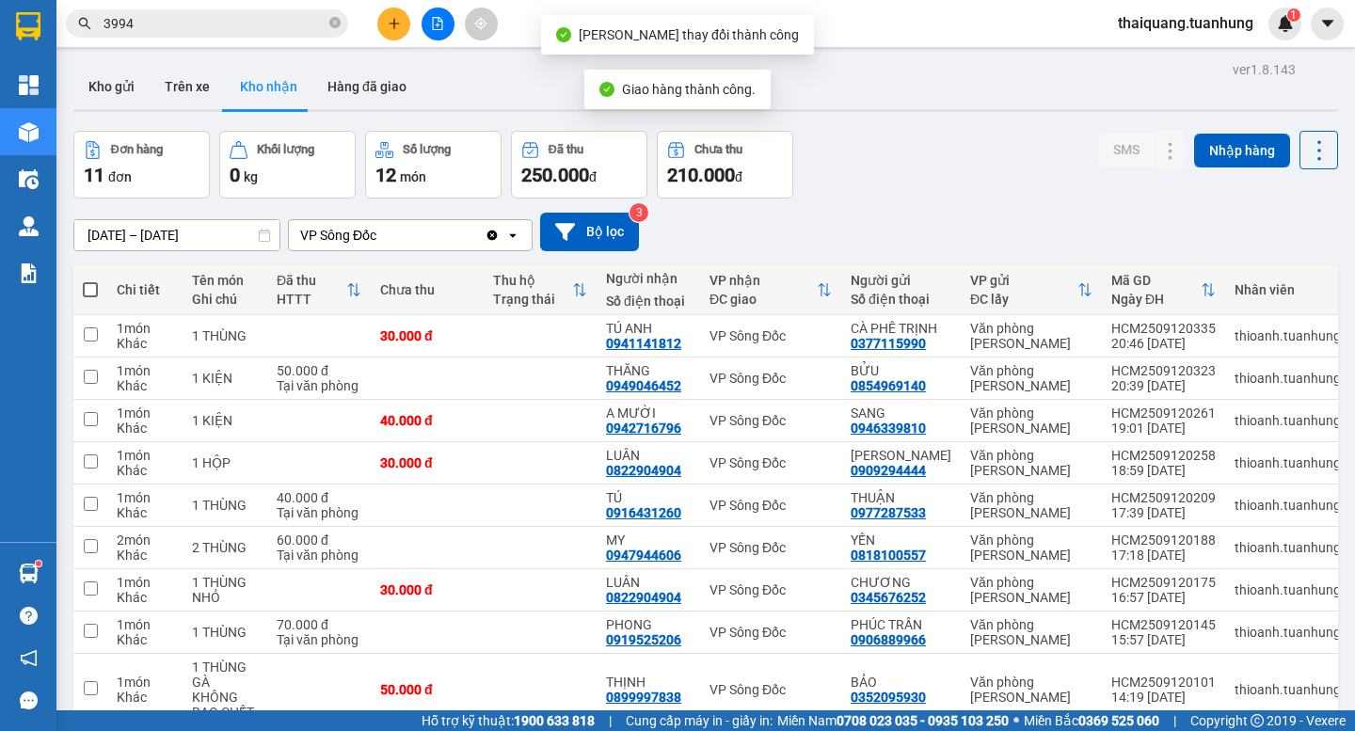
click at [905, 151] on div "Đơn hàng 11 đơn Khối lượng 0 kg Số lượng 12 món Đã thu 250.000 đ Chưa thu 210.0…" at bounding box center [705, 165] width 1265 height 68
click at [918, 150] on div "Đơn hàng 11 đơn Khối lượng 0 kg Số lượng 12 món Đã thu 250.000 đ Chưa thu 210.0…" at bounding box center [705, 165] width 1265 height 68
click at [922, 115] on div "ver 1.8.143 Kho gửi Trên xe Kho nhận Hàng đã giao Đơn hàng 11 đơn Khối lượng 0 …" at bounding box center [706, 467] width 1280 height 823
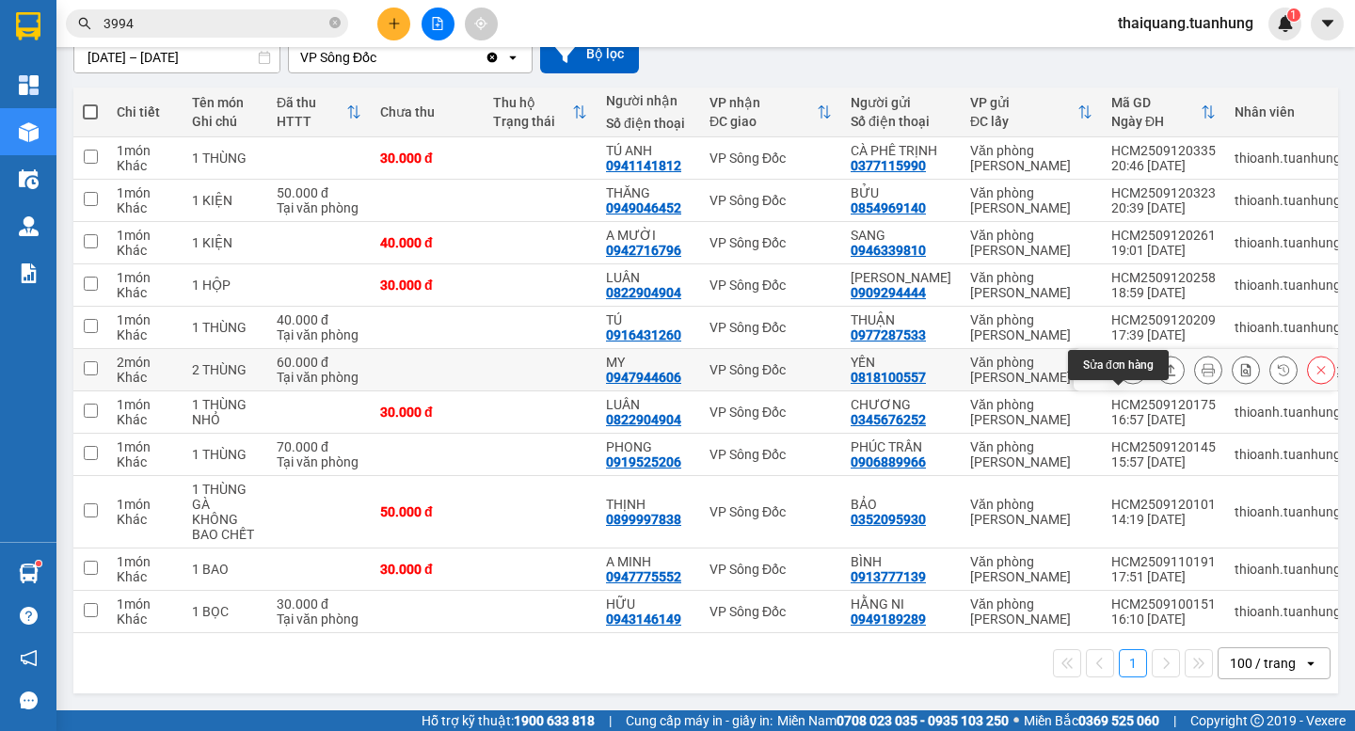
click at [1126, 387] on button at bounding box center [1133, 370] width 26 height 33
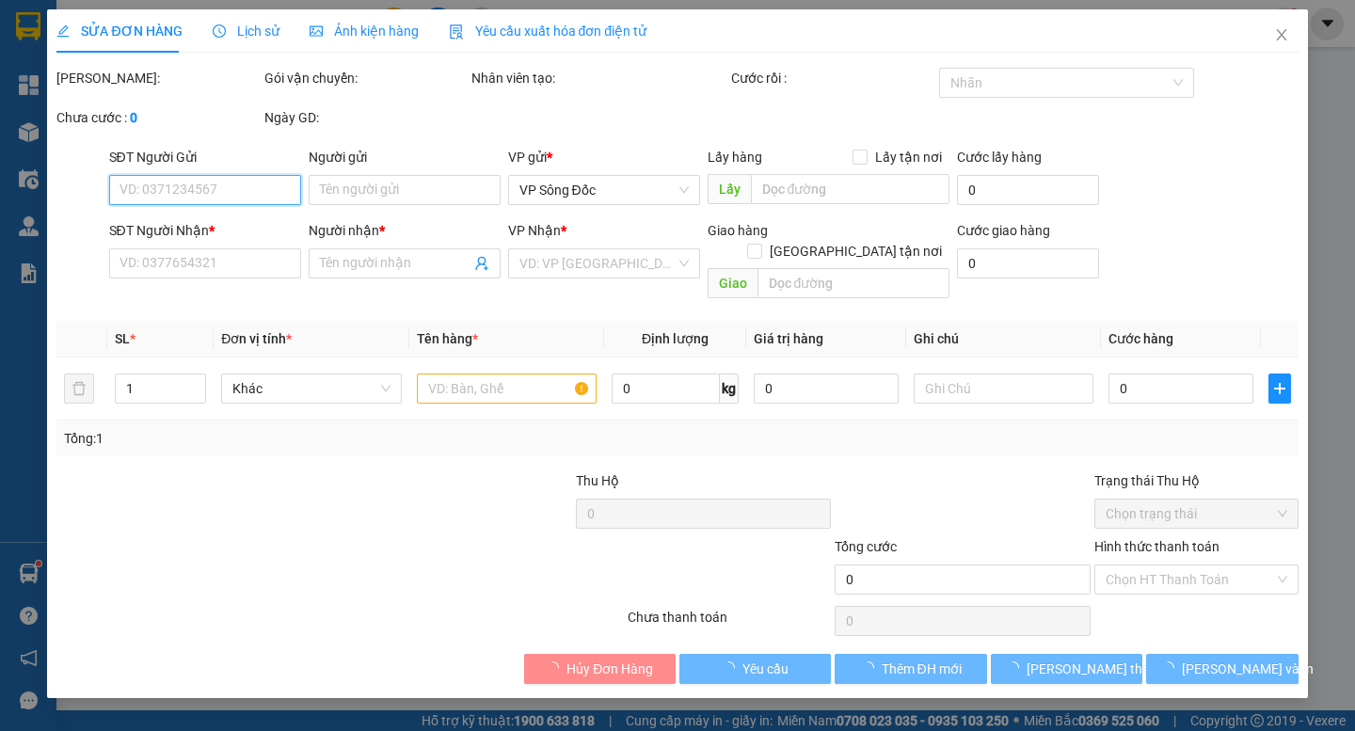
type input "0818100557"
type input "YẾN"
type input "0947944606"
type input "MY"
type input "60.000"
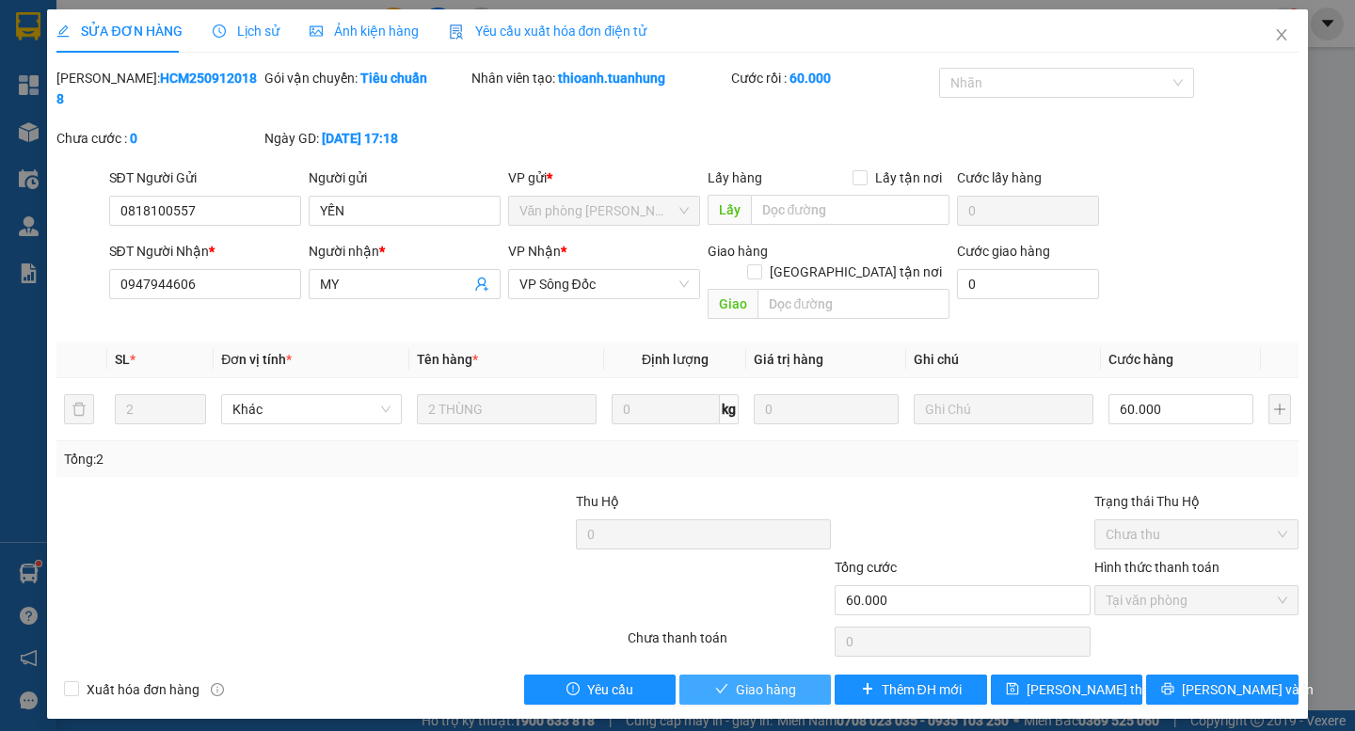
click at [717, 682] on icon "check" at bounding box center [721, 688] width 13 height 13
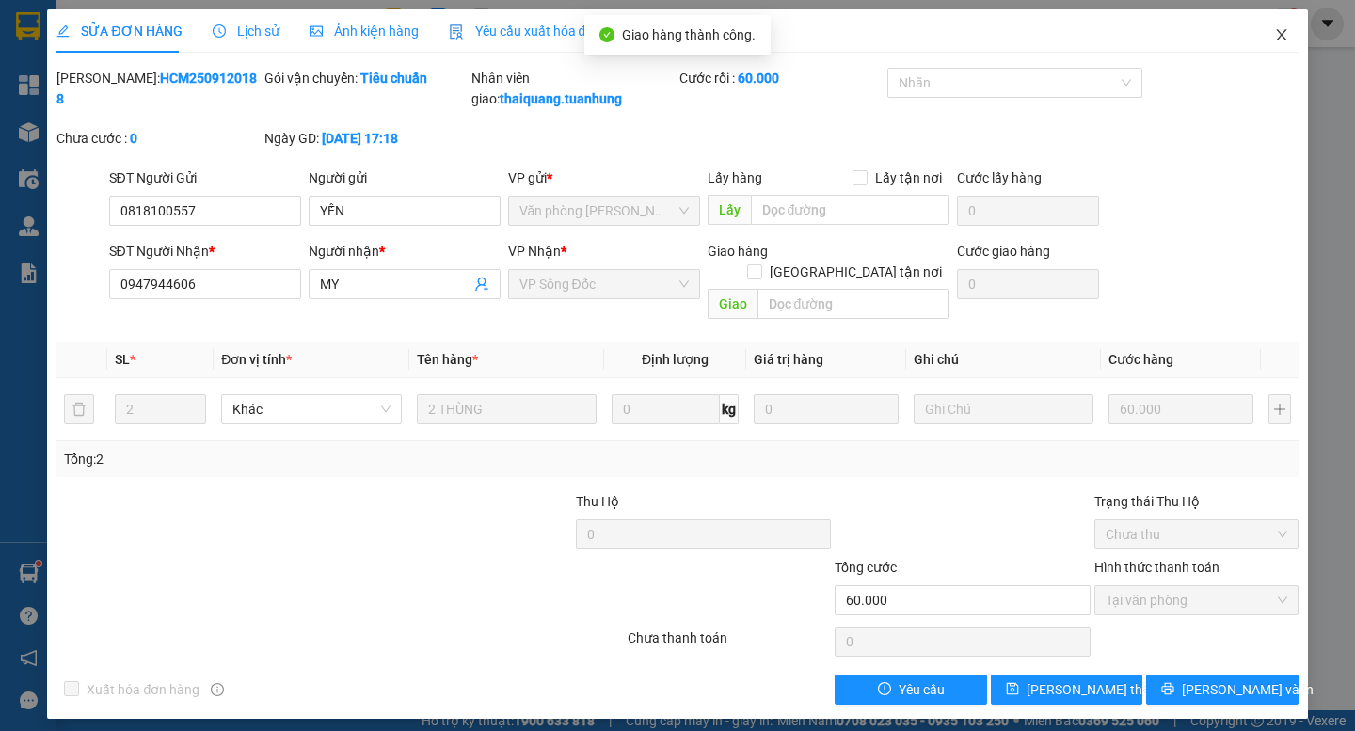
click at [1275, 38] on icon "close" at bounding box center [1281, 34] width 15 height 15
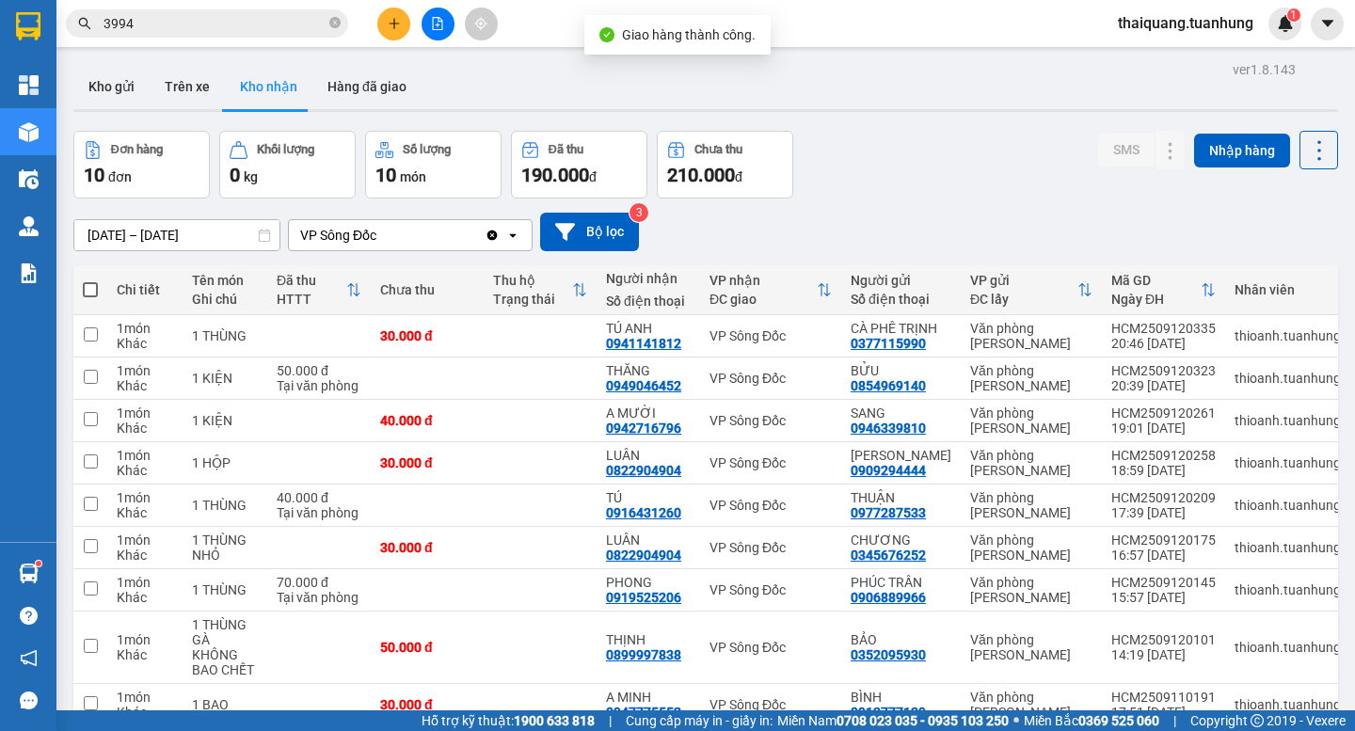
click at [953, 160] on div "Đơn hàng 10 đơn Khối lượng 0 kg Số lượng 10 món Đã thu 190.000 đ Chưa thu 210.0…" at bounding box center [705, 165] width 1265 height 68
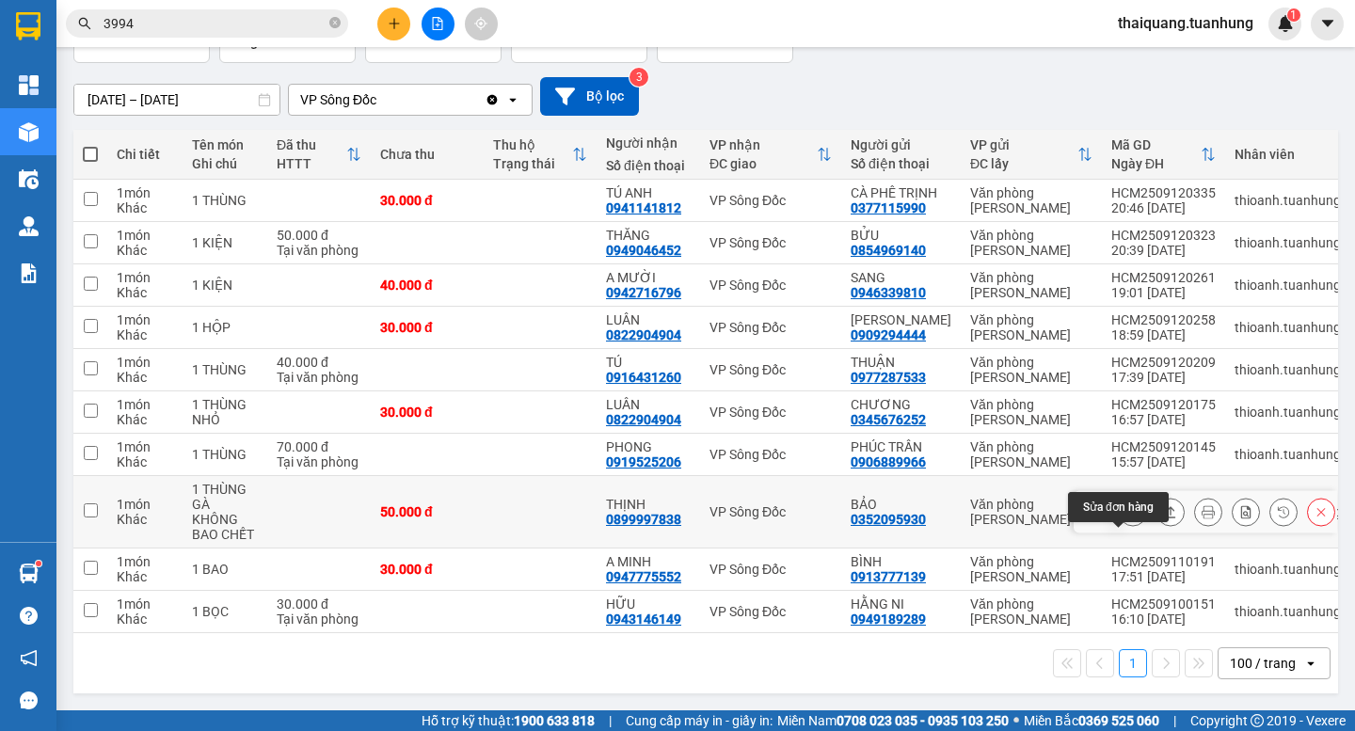
click at [1127, 505] on icon at bounding box center [1133, 511] width 13 height 13
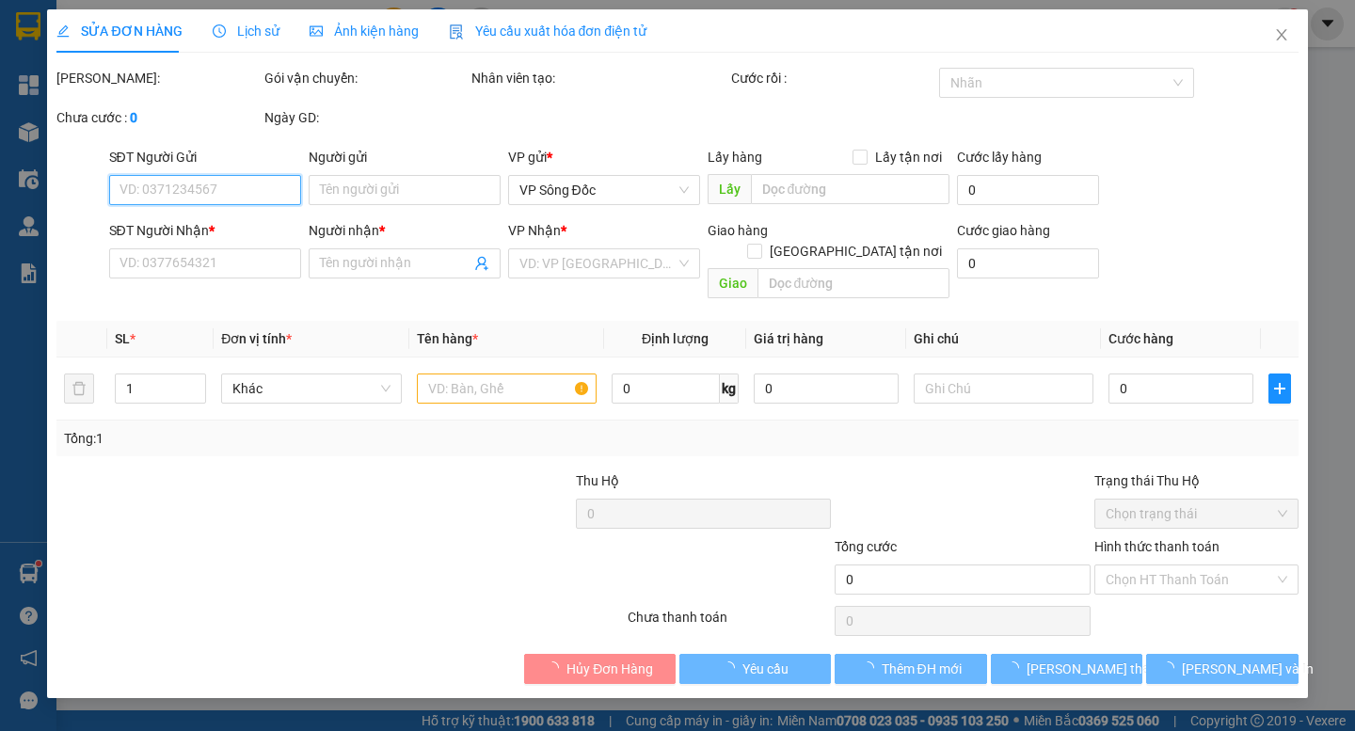
type input "0352095930"
type input "BẢO"
type input "0899997838"
type input "THỊNH"
type input "50.000"
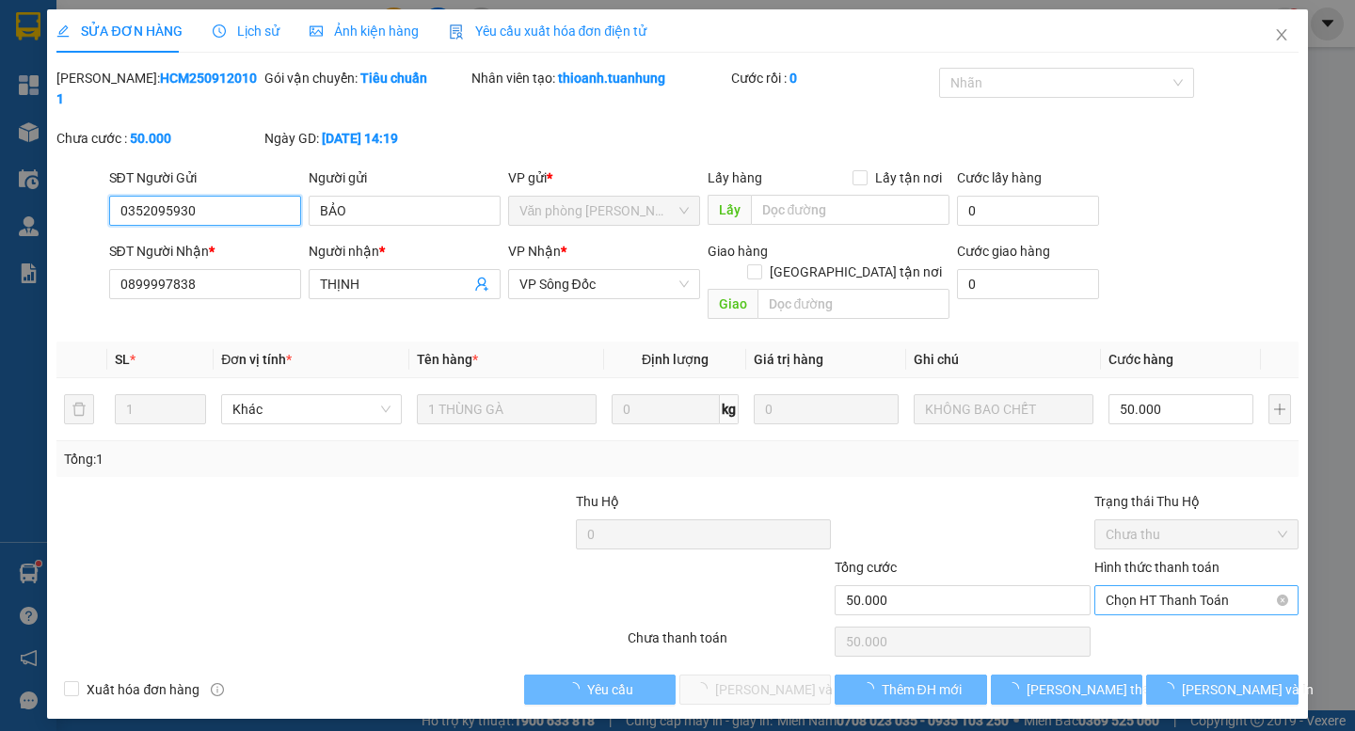
click at [1140, 586] on span "Chọn HT Thanh Toán" at bounding box center [1197, 600] width 182 height 28
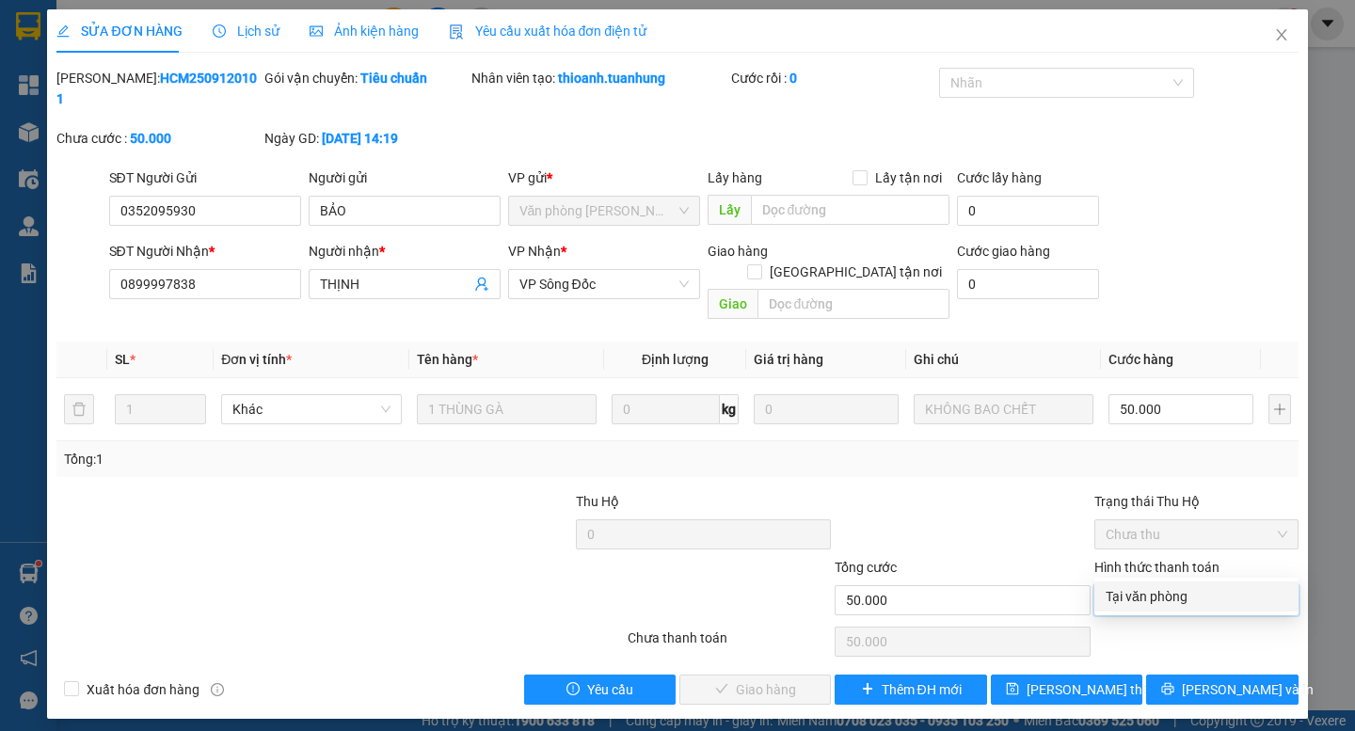
click at [1136, 600] on div "Tại văn phòng" at bounding box center [1197, 596] width 182 height 21
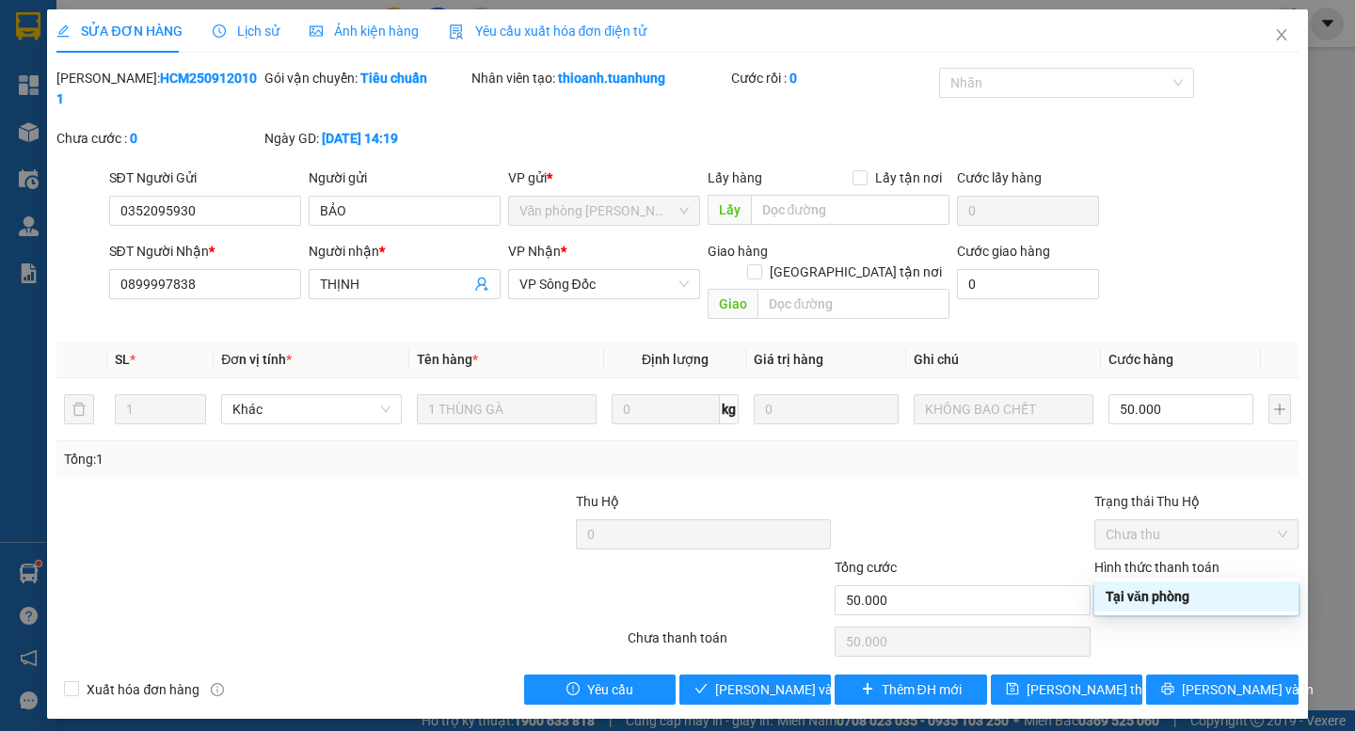
type input "0"
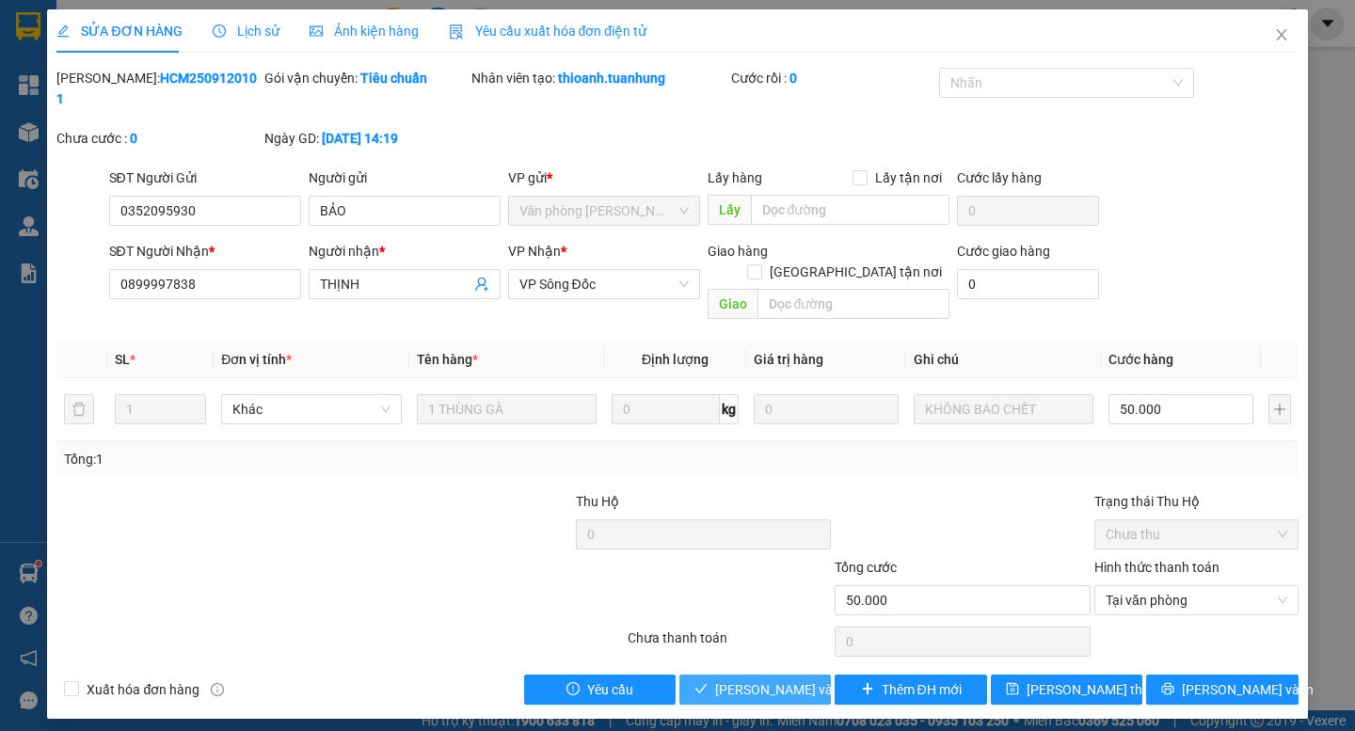
click at [773, 680] on span "[PERSON_NAME] và Giao hàng" at bounding box center [805, 690] width 181 height 21
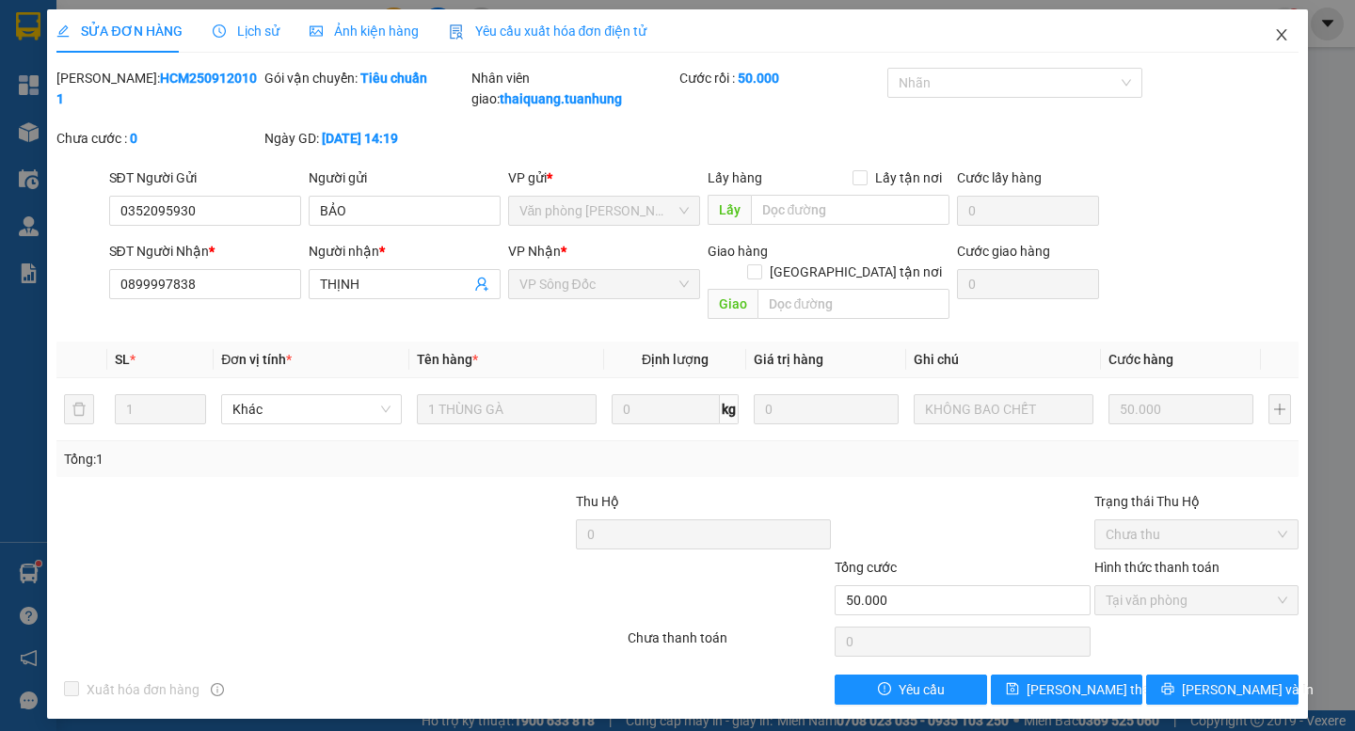
click at [1284, 30] on icon "close" at bounding box center [1281, 34] width 15 height 15
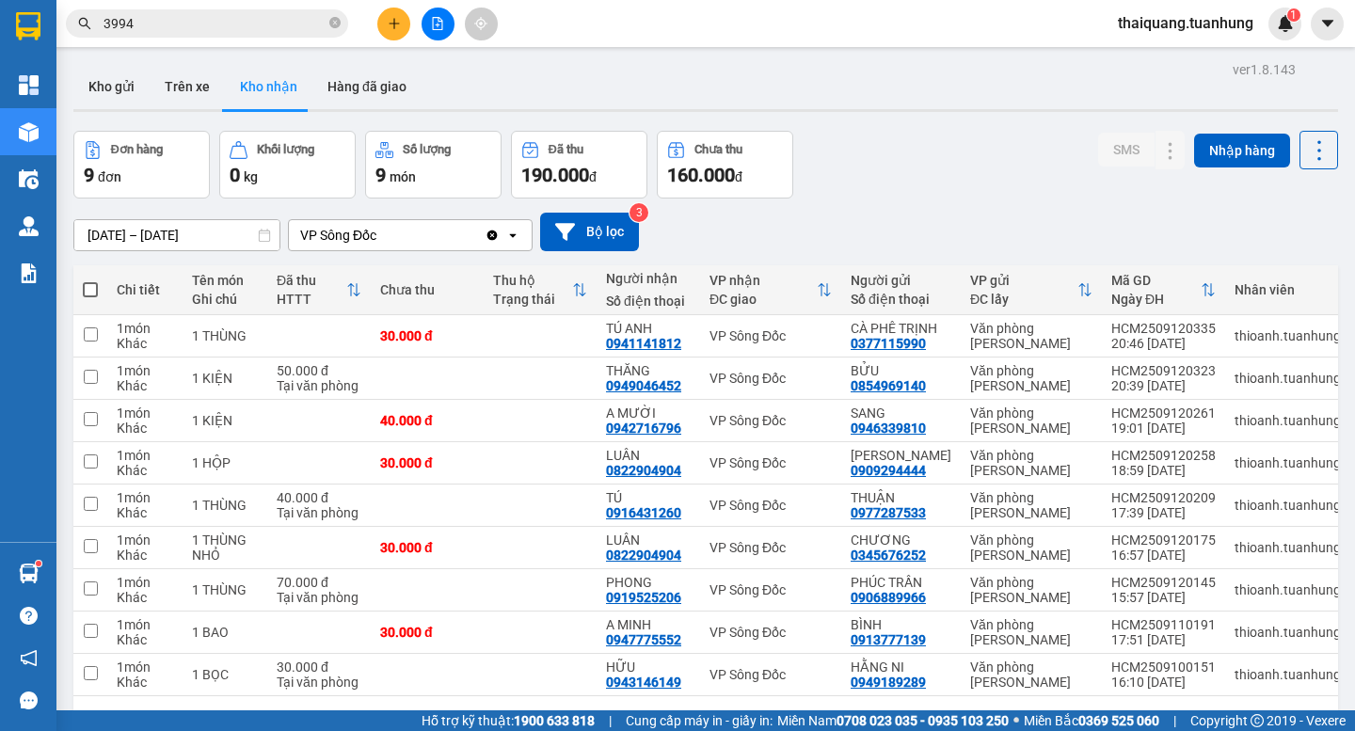
click at [914, 174] on div "Đơn hàng 9 đơn Khối lượng 0 kg Số lượng 9 món Đã thu 190.000 đ Chưa thu 160.000…" at bounding box center [705, 165] width 1265 height 68
click at [951, 176] on div "Đơn hàng 9 đơn Khối lượng 0 kg Số lượng 9 món Đã thu 190.000 đ Chưa thu 160.000…" at bounding box center [705, 165] width 1265 height 68
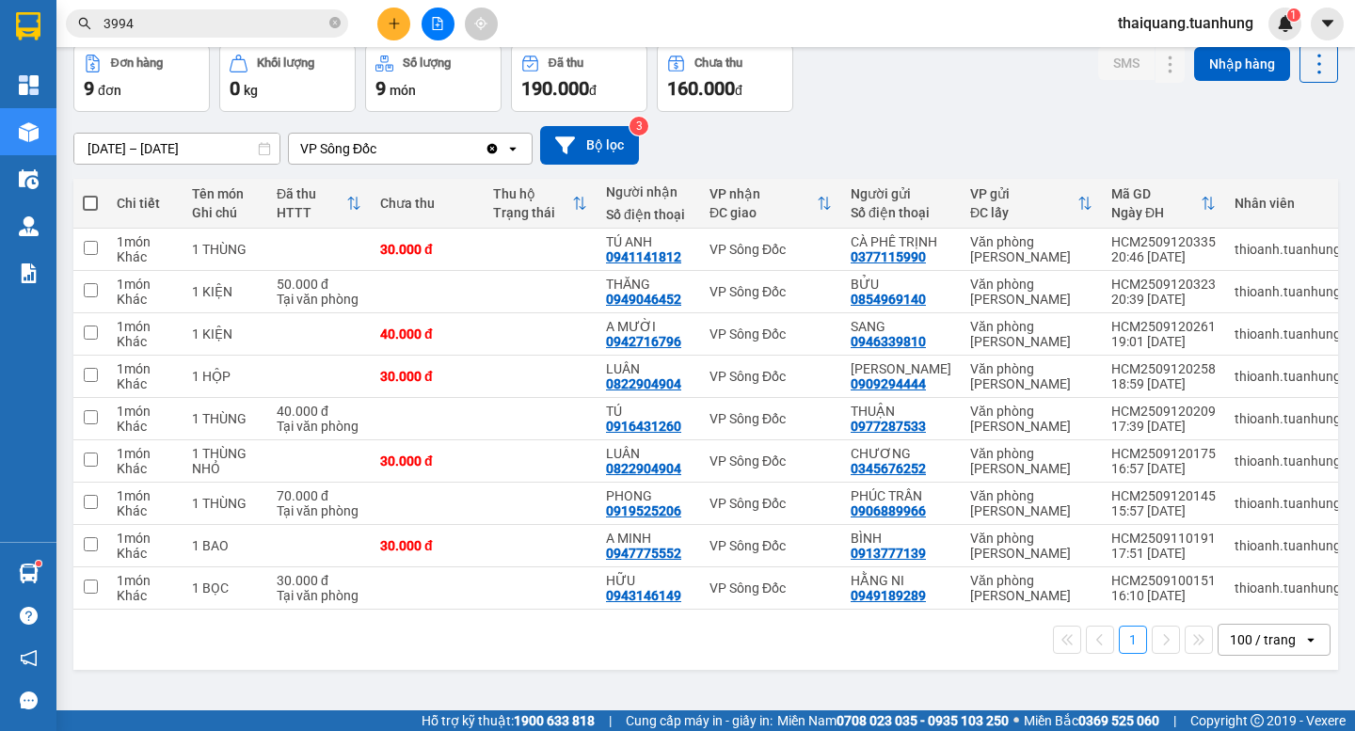
click at [942, 88] on div "Đơn hàng 9 đơn Khối lượng 0 kg Số lượng 9 món Đã thu 190.000 đ Chưa thu 160.000…" at bounding box center [705, 78] width 1265 height 68
click at [906, 112] on div "[DATE] – [DATE] Press the down arrow key to interact with the calendar and sele…" at bounding box center [705, 145] width 1265 height 67
click at [1127, 243] on icon at bounding box center [1133, 249] width 13 height 13
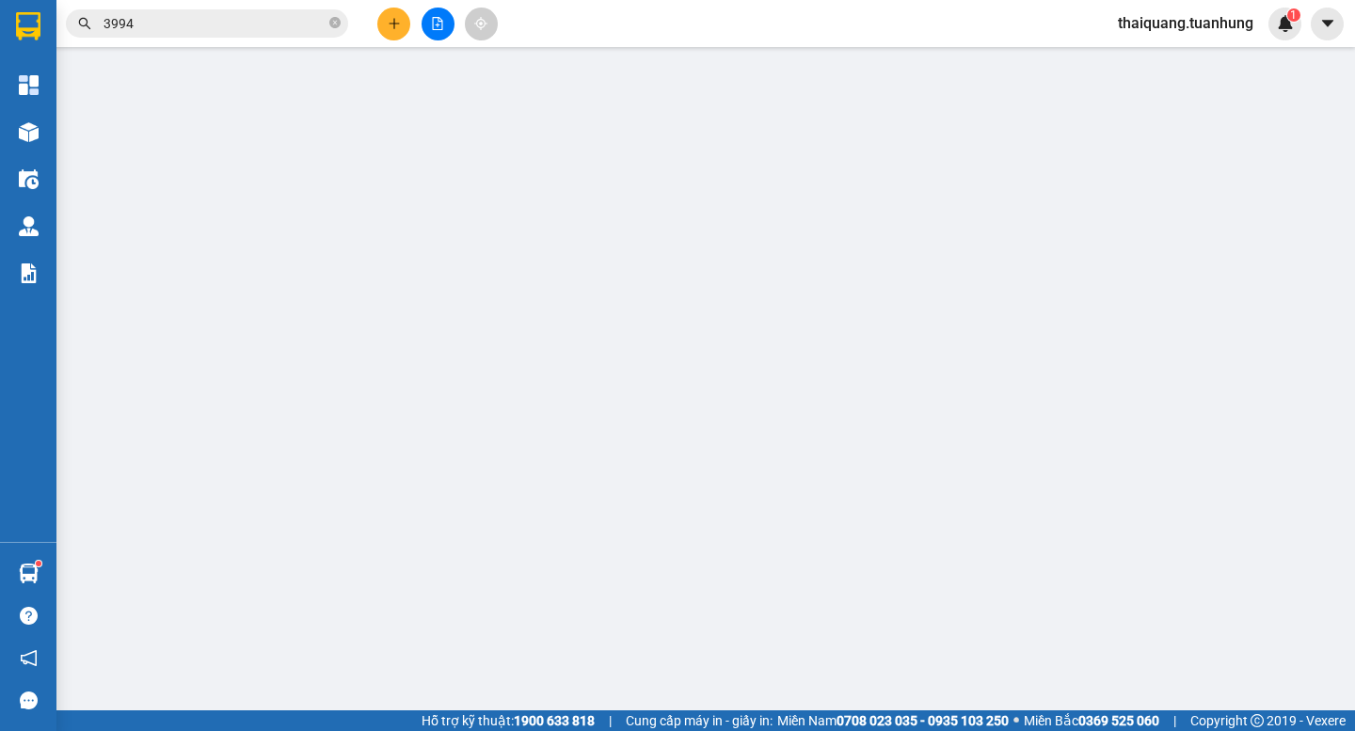
type input "0377115990"
type input "CÀ PHÊ TRỊNH"
type input "0941141812"
type input "TÚ ANH"
type input "30.000"
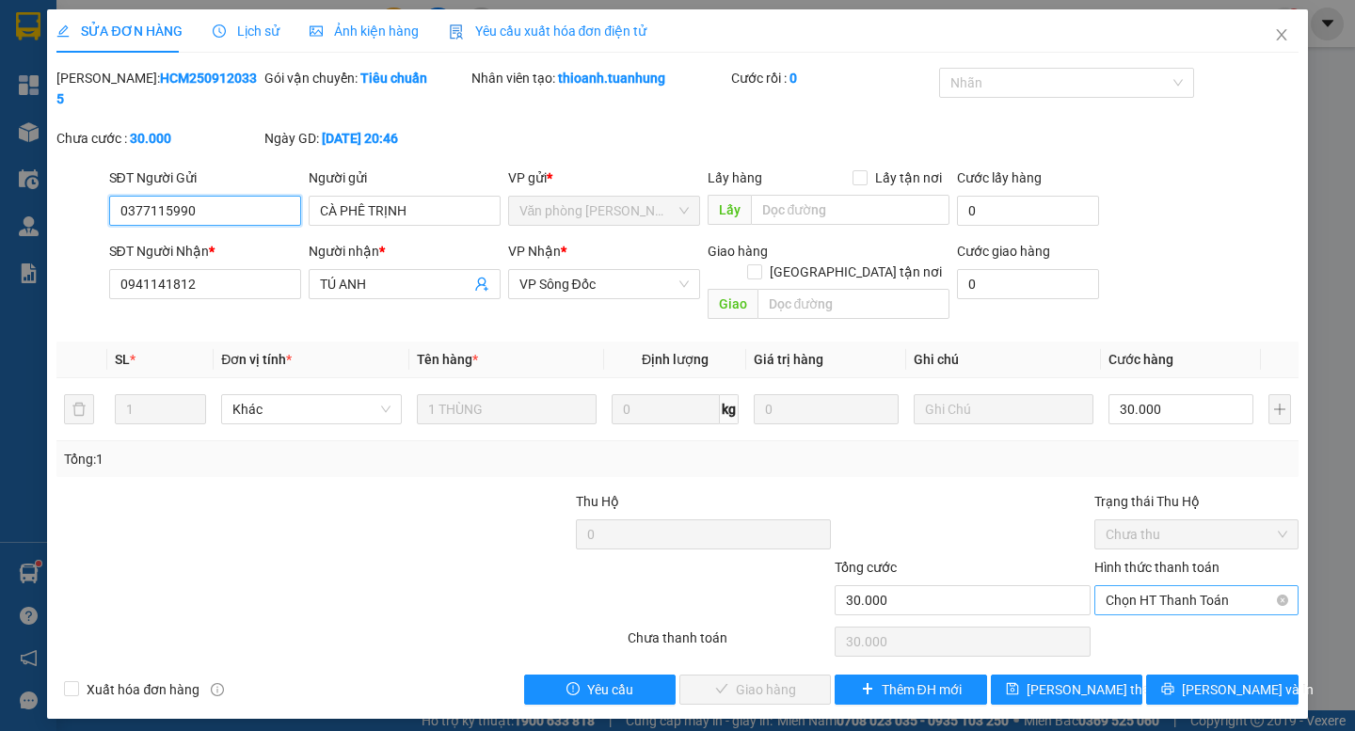
click at [1172, 586] on span "Chọn HT Thanh Toán" at bounding box center [1197, 600] width 182 height 28
click at [1145, 588] on div "Tại văn phòng" at bounding box center [1197, 596] width 182 height 21
type input "0"
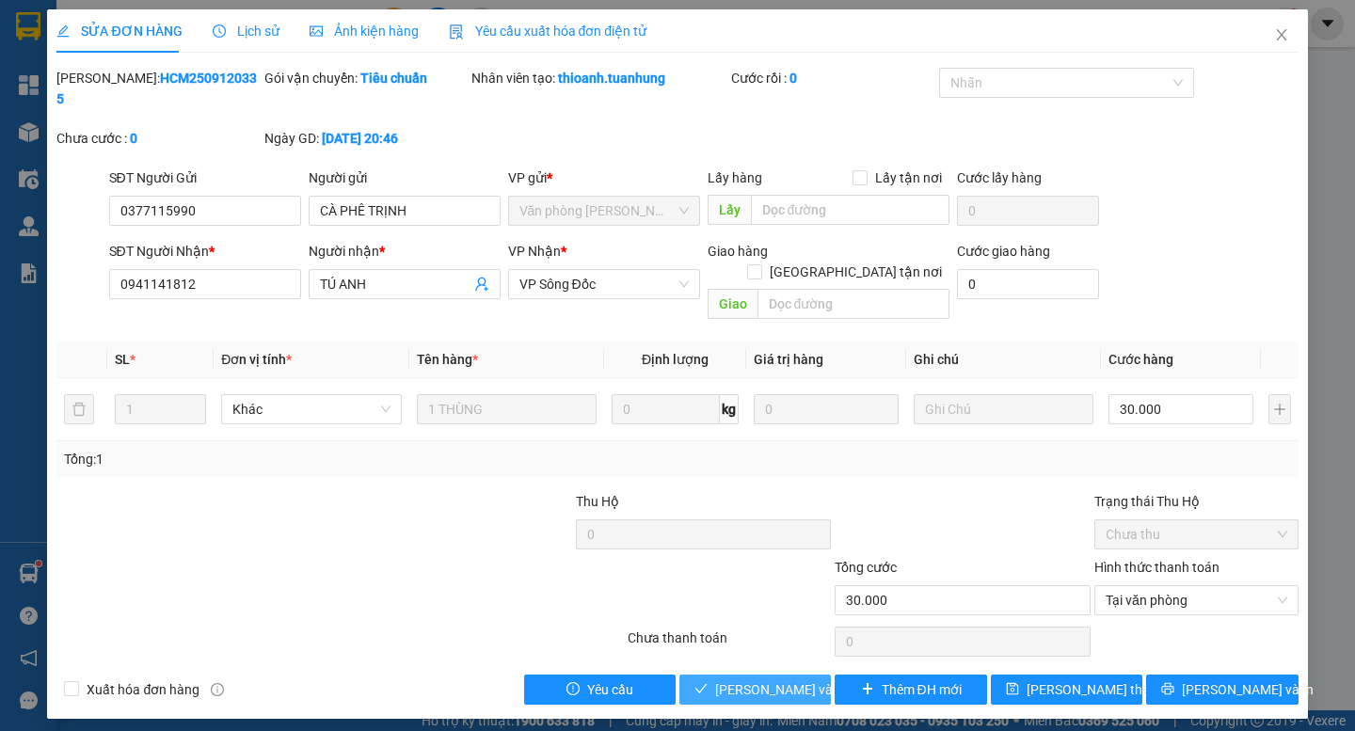
click at [782, 680] on span "[PERSON_NAME] và Giao hàng" at bounding box center [805, 690] width 181 height 21
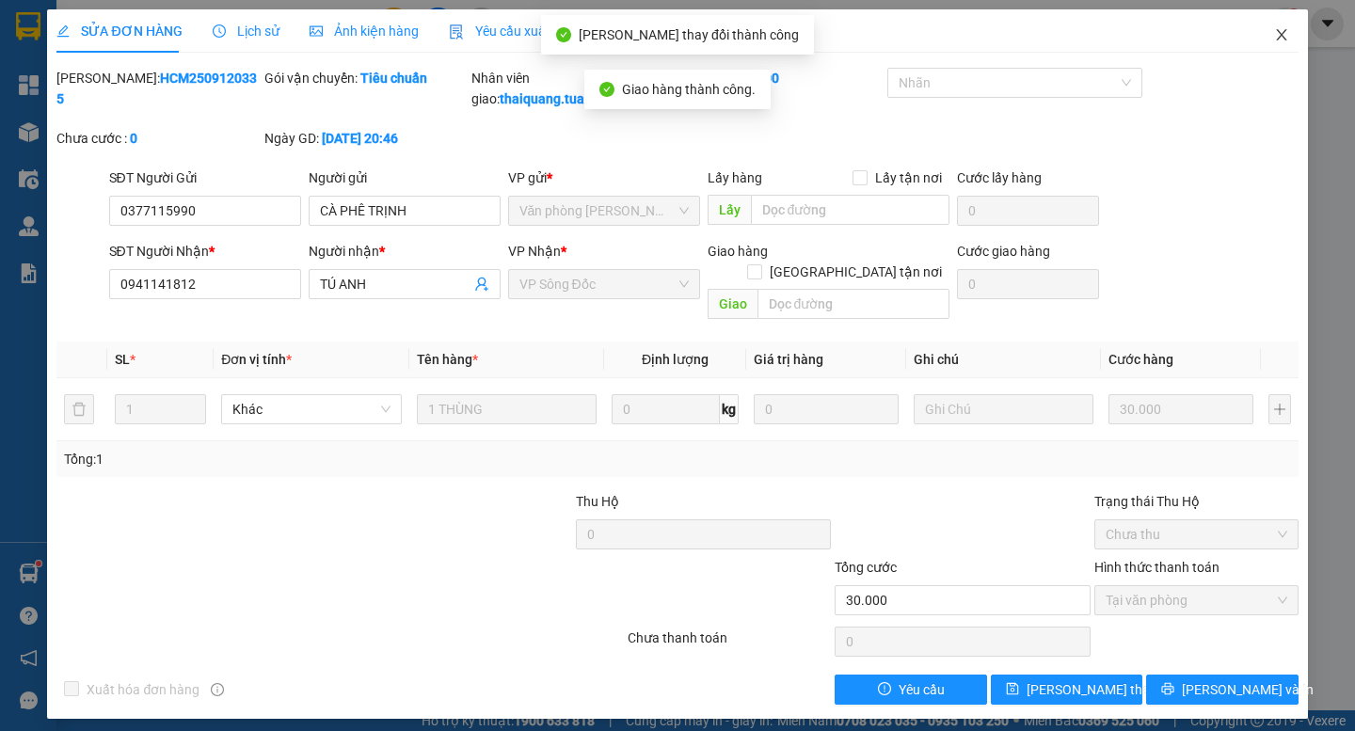
click at [1284, 36] on icon "close" at bounding box center [1281, 34] width 15 height 15
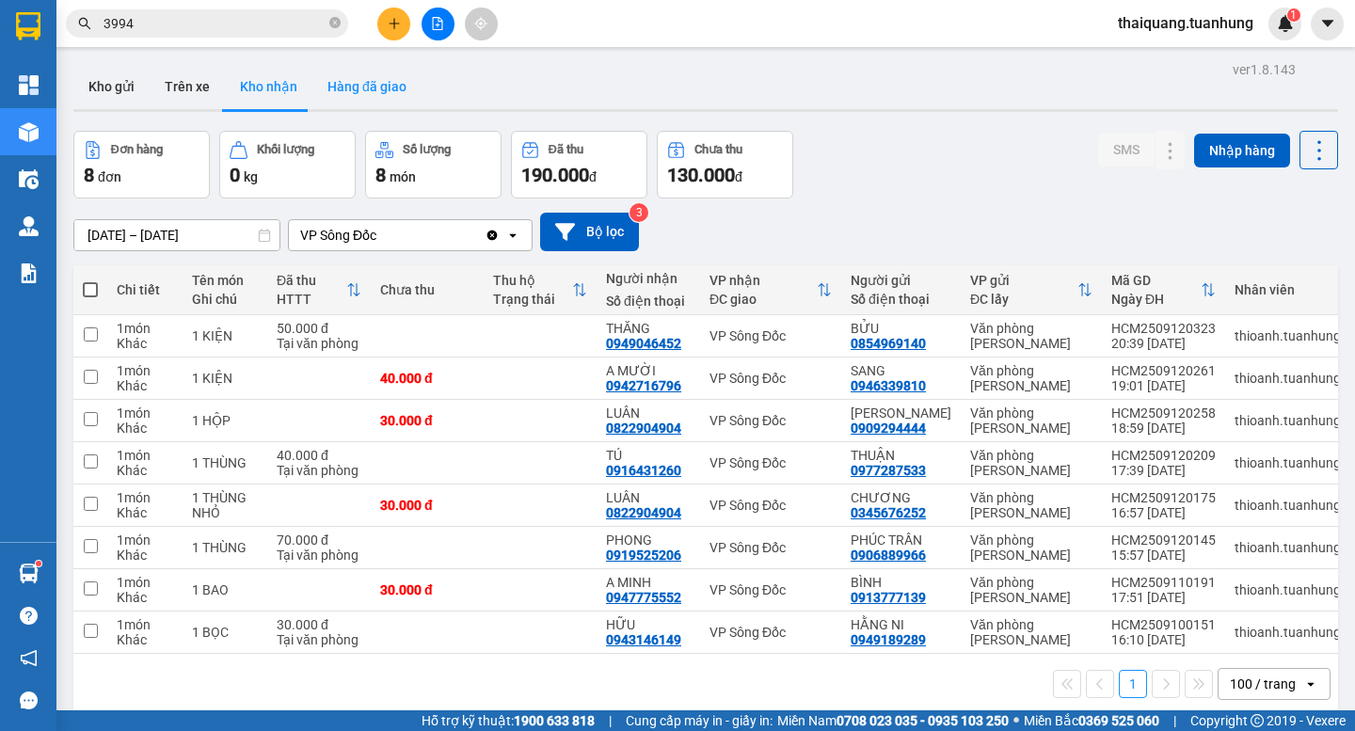
click at [390, 88] on button "Hàng đã giao" at bounding box center [366, 86] width 109 height 45
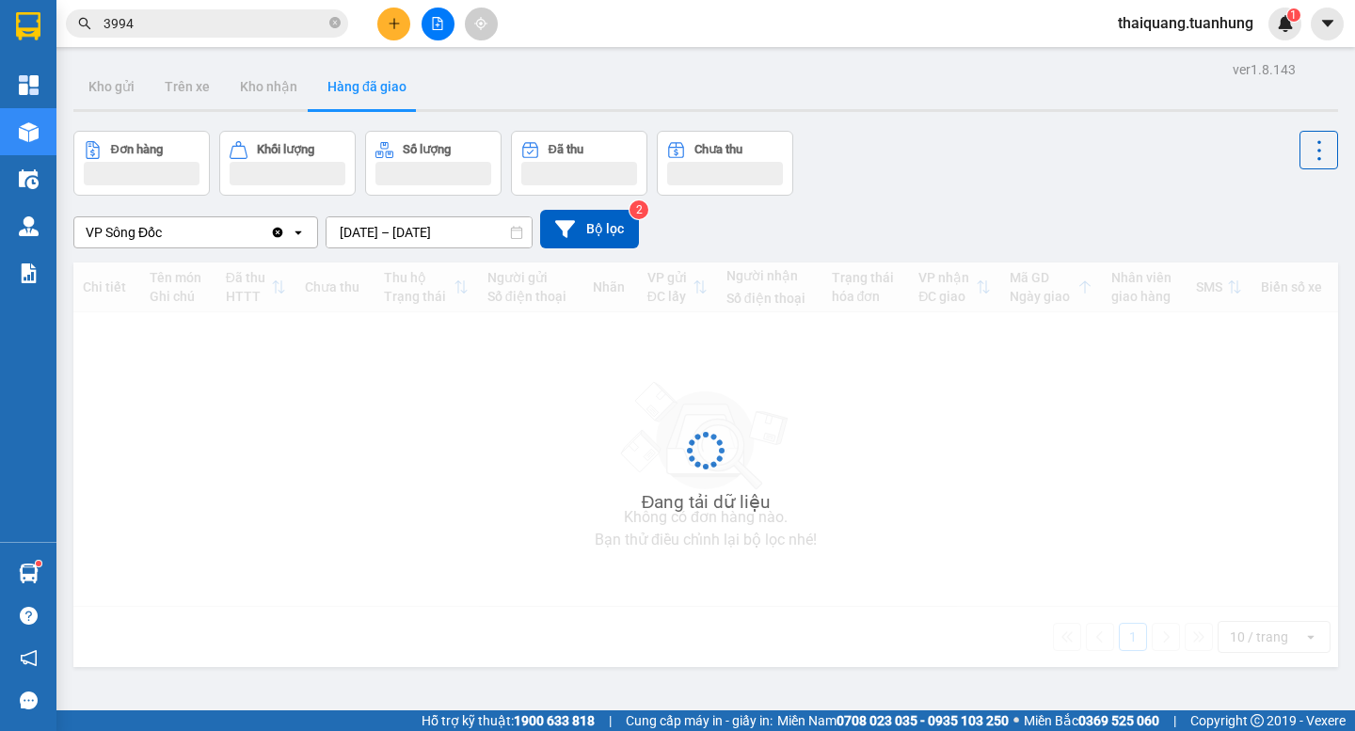
click at [959, 150] on div "Đơn hàng Khối lượng Số lượng Đã thu Chưa thu" at bounding box center [705, 163] width 1265 height 65
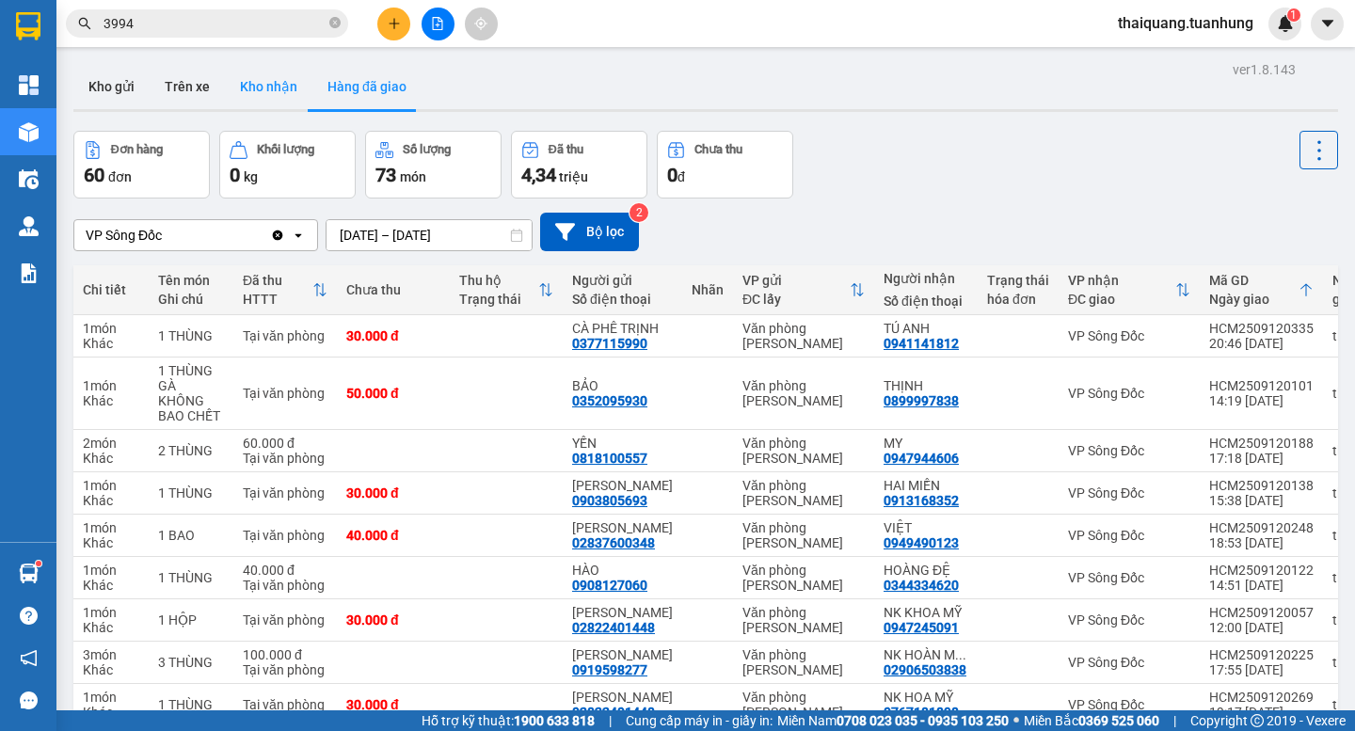
click at [259, 79] on button "Kho nhận" at bounding box center [269, 86] width 88 height 45
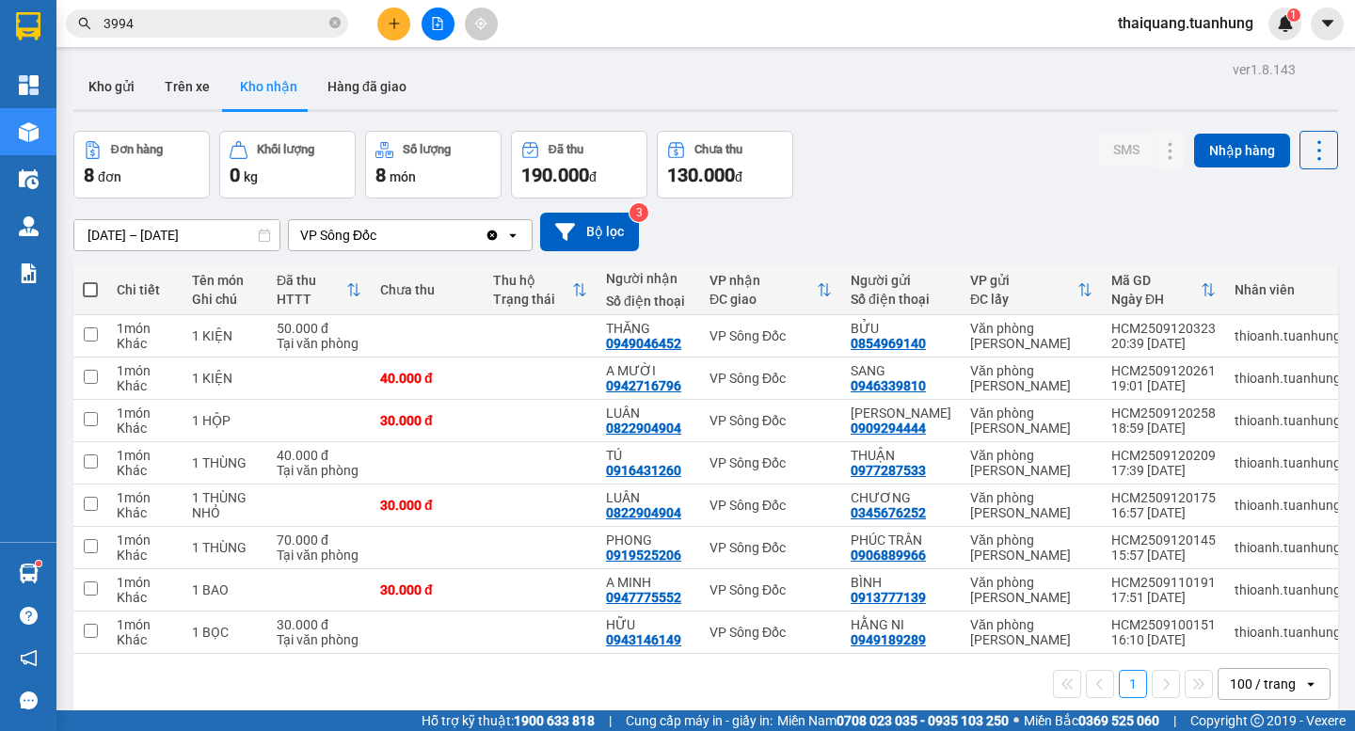
click at [940, 156] on div "Đơn hàng 8 đơn Khối lượng 0 kg Số lượng 8 món Đã thu 190.000 đ Chưa thu 130.000…" at bounding box center [705, 165] width 1265 height 68
